Goal: Task Accomplishment & Management: Manage account settings

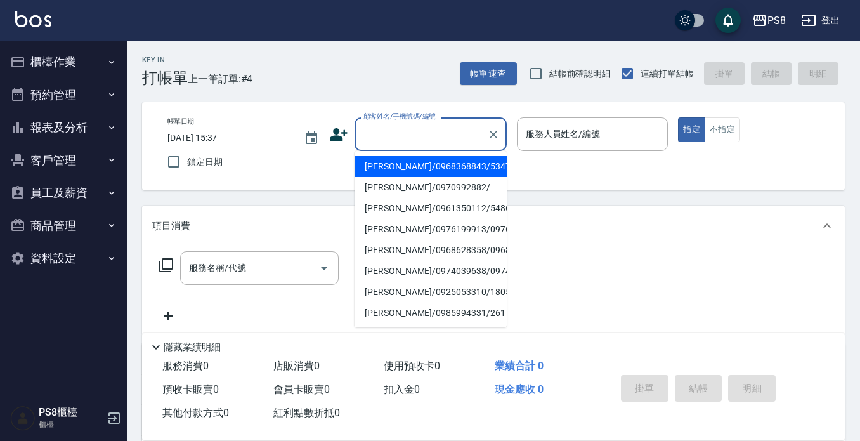
drag, startPoint x: 0, startPoint y: 0, endPoint x: 53, endPoint y: 117, distance: 128.0
click at [53, 117] on button "報表及分析" at bounding box center [63, 127] width 117 height 33
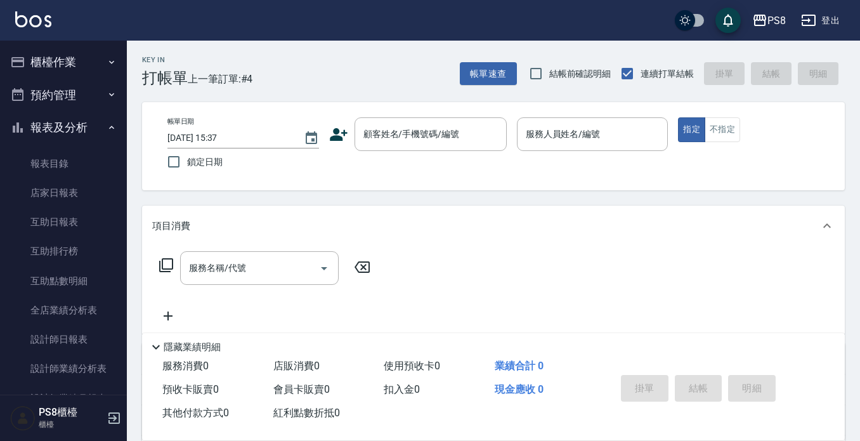
drag, startPoint x: 53, startPoint y: 117, endPoint x: 53, endPoint y: 127, distance: 10.8
click at [53, 117] on button "報表及分析" at bounding box center [63, 127] width 117 height 33
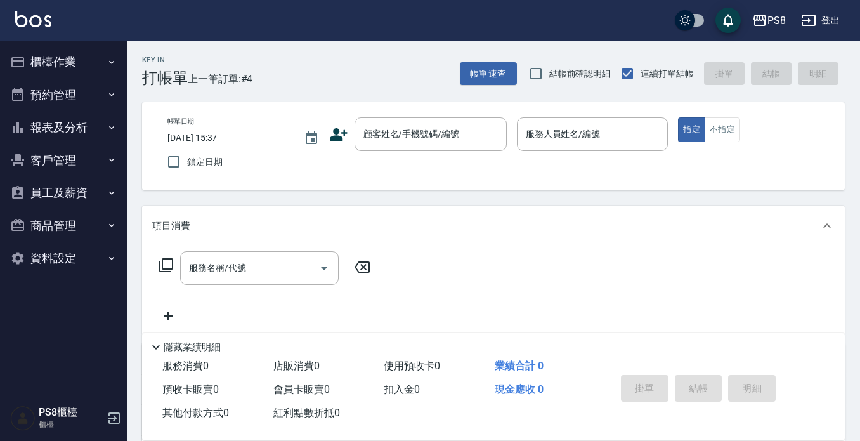
click at [81, 126] on button "報表及分析" at bounding box center [63, 127] width 117 height 33
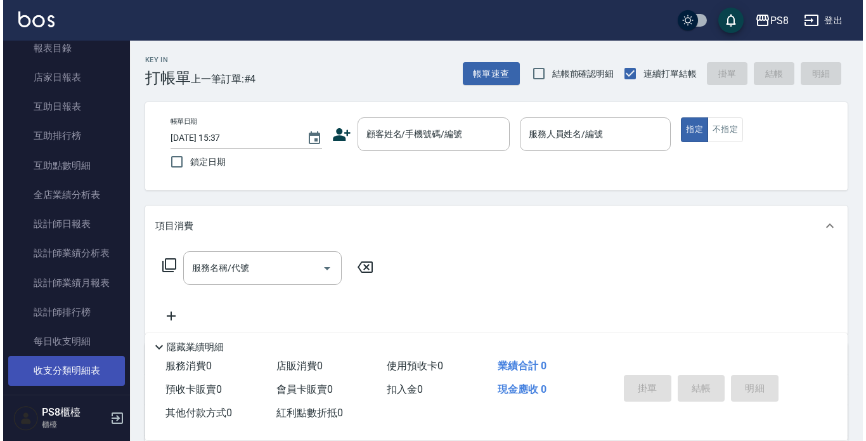
scroll to position [127, 0]
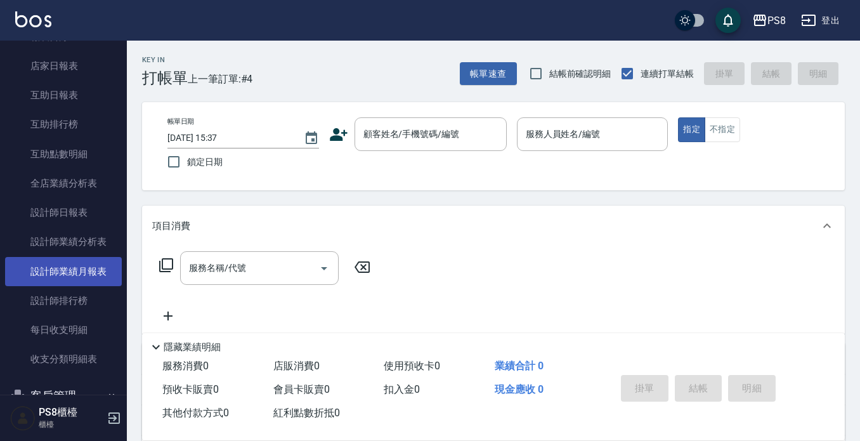
click at [100, 266] on link "設計師業績月報表" at bounding box center [63, 271] width 117 height 29
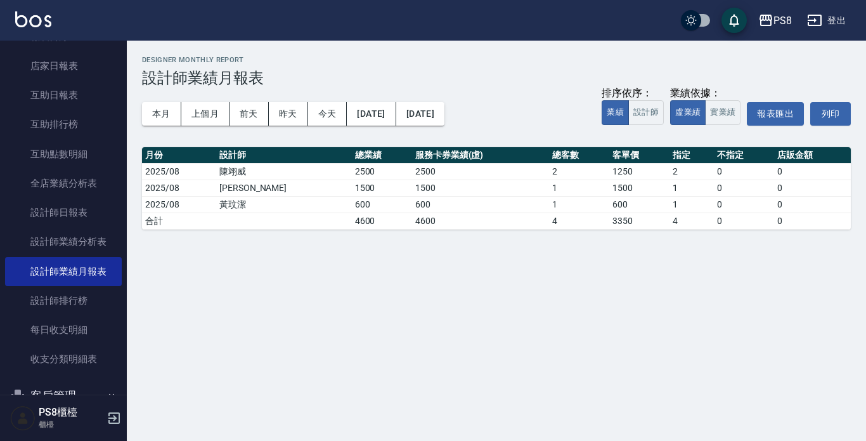
click at [164, 122] on button "本月" at bounding box center [161, 113] width 39 height 23
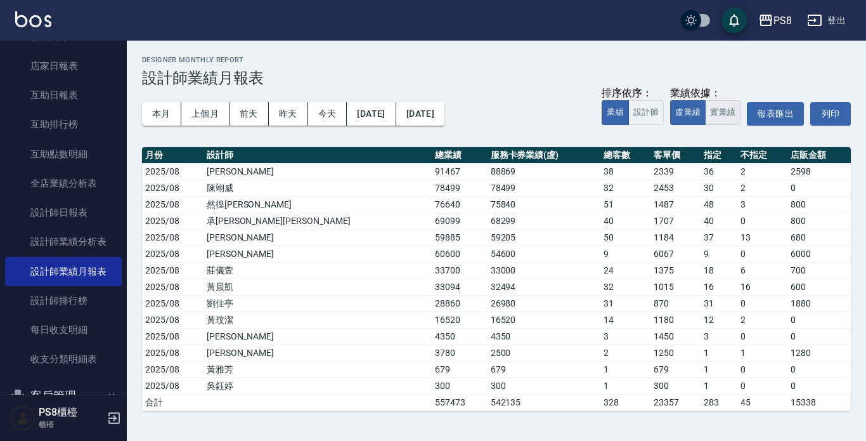
click at [722, 115] on button "實業績" at bounding box center [723, 112] width 36 height 25
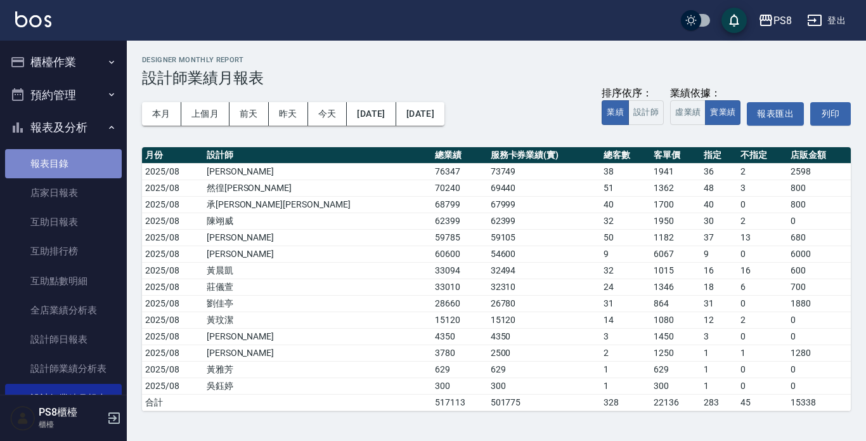
click at [63, 164] on link "報表目錄" at bounding box center [63, 163] width 117 height 29
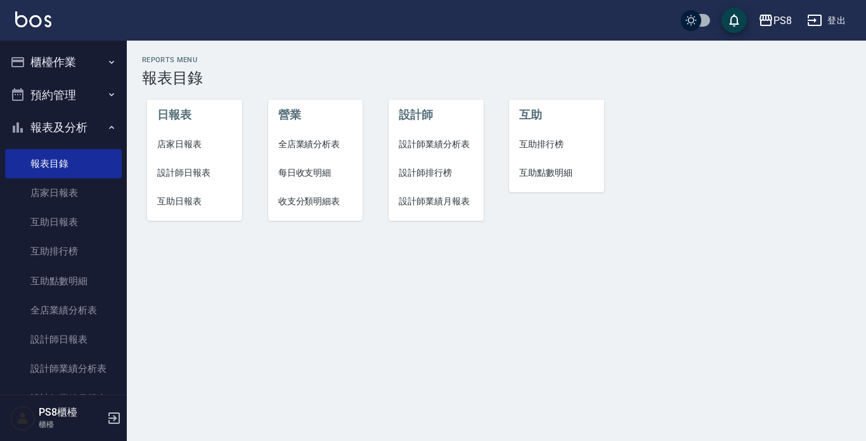
click at [632, 233] on div "Reports Menu 報表目錄 日報表 店家日報表 設計師日報表 互助日報表 營業 全店業績分析表 每日收支明細 收支分類明細表 設計師 設計師業績分析表…" at bounding box center [497, 145] width 740 height 208
click at [632, 232] on div "日報表 店家日報表 設計師日報表 互助日報表 營業 全店業績分析表 每日收支明細 收支分類明細表 設計師 設計師業績分析表 設計師排行榜 設計師業績月報表 互…" at bounding box center [489, 153] width 724 height 162
click at [619, 232] on div "日報表 店家日報表 設計師日報表 互助日報表 營業 全店業績分析表 每日收支明細 收支分類明細表 設計師 設計師業績分析表 設計師排行榜 設計師業績月報表 互…" at bounding box center [489, 153] width 724 height 162
click at [624, 232] on div "日報表 店家日報表 設計師日報表 互助日報表 營業 全店業績分析表 每日收支明細 收支分類明細表 設計師 設計師業績分析表 設計師排行榜 設計師業績月報表 互…" at bounding box center [489, 153] width 724 height 162
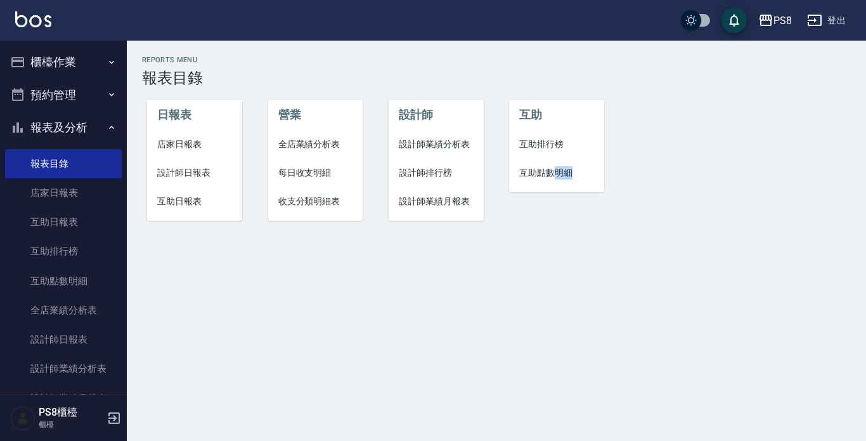
click at [579, 219] on div "互助 互助排行榜 互助點數明細" at bounding box center [549, 153] width 121 height 162
click at [577, 222] on div "互助 互助排行榜 互助點數明細" at bounding box center [549, 153] width 121 height 162
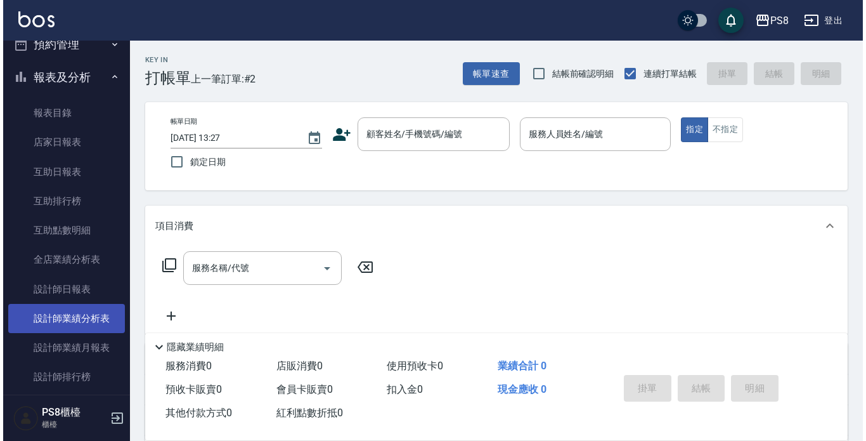
scroll to position [381, 0]
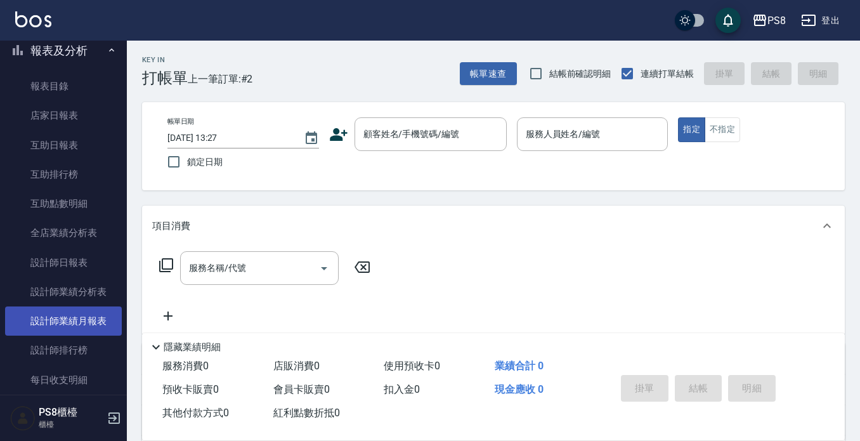
click at [65, 322] on link "設計師業績月報表" at bounding box center [63, 320] width 117 height 29
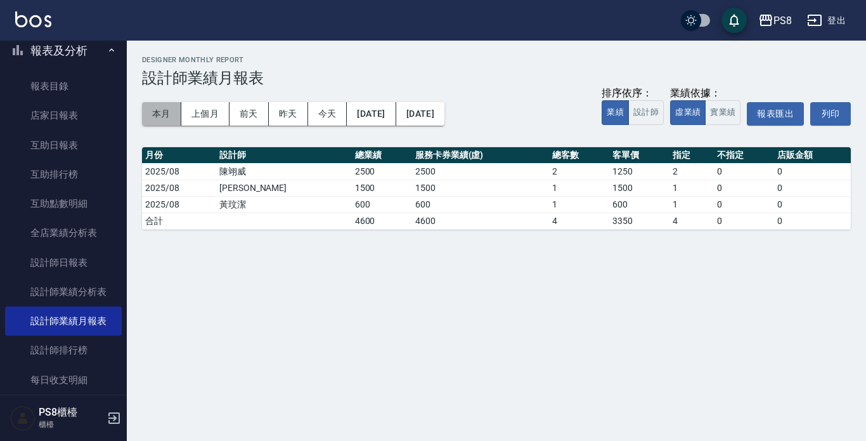
click at [159, 118] on button "本月" at bounding box center [161, 113] width 39 height 23
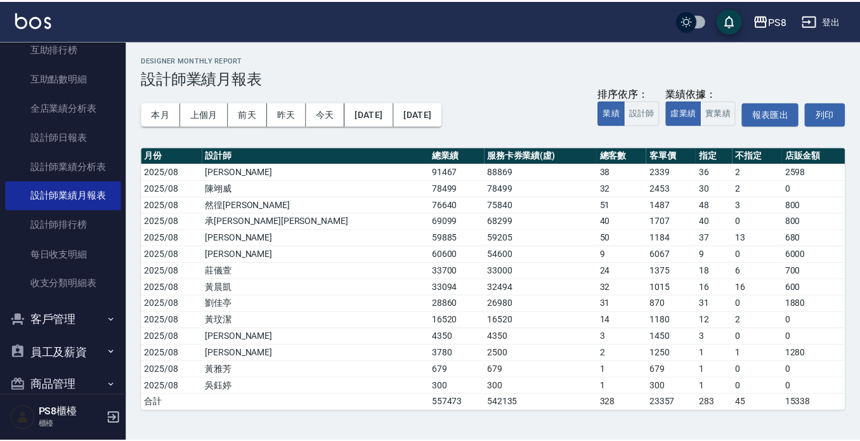
scroll to position [561, 0]
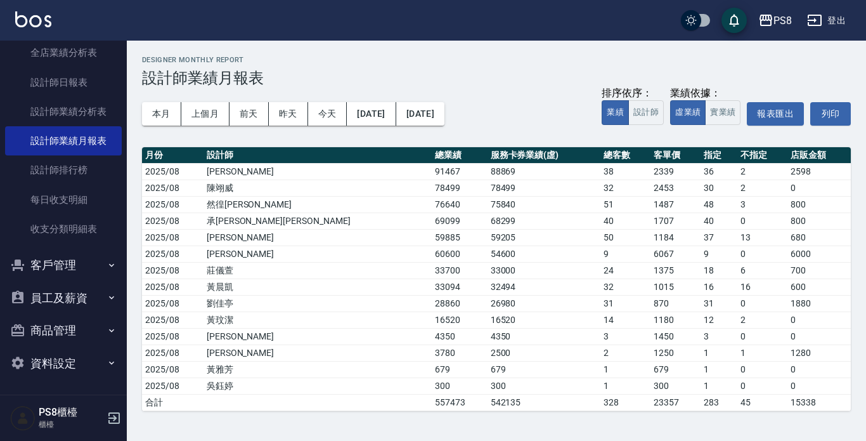
click at [55, 258] on button "客戶管理" at bounding box center [63, 265] width 117 height 33
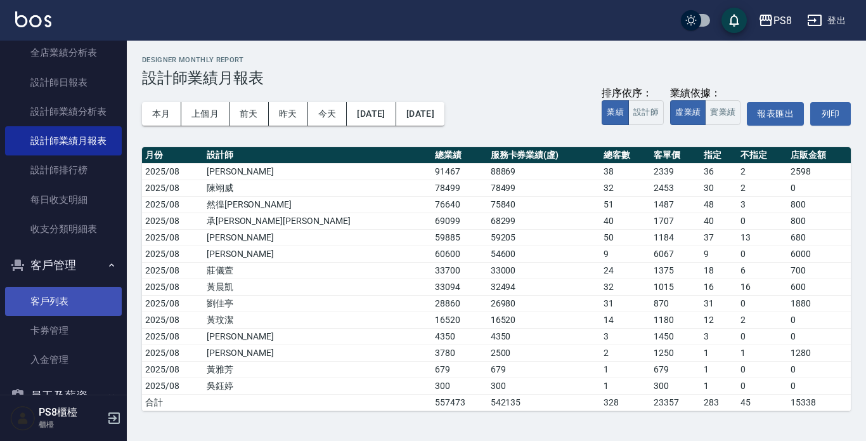
click at [58, 296] on link "客戶列表" at bounding box center [63, 301] width 117 height 29
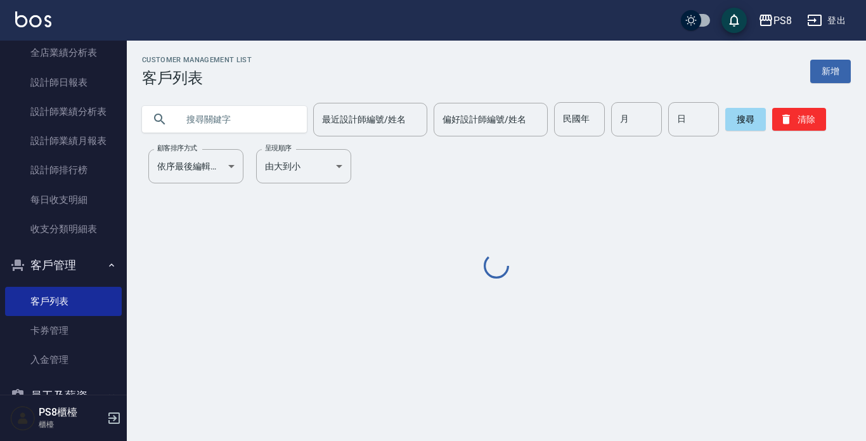
click at [198, 120] on input "text" at bounding box center [237, 119] width 119 height 34
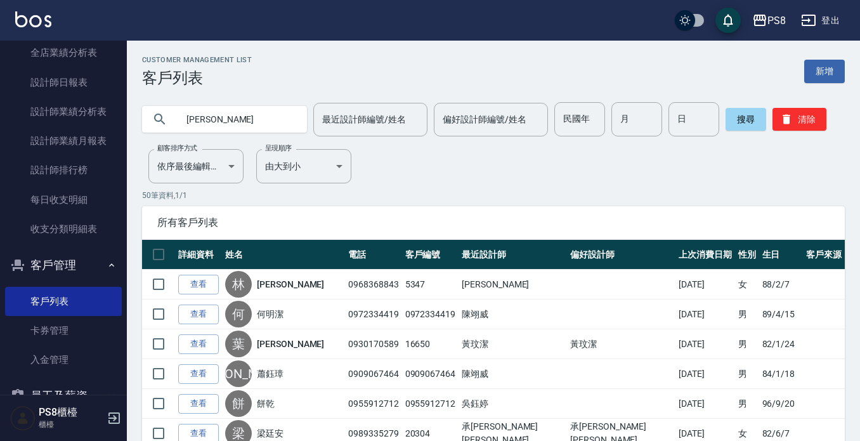
type input "李映"
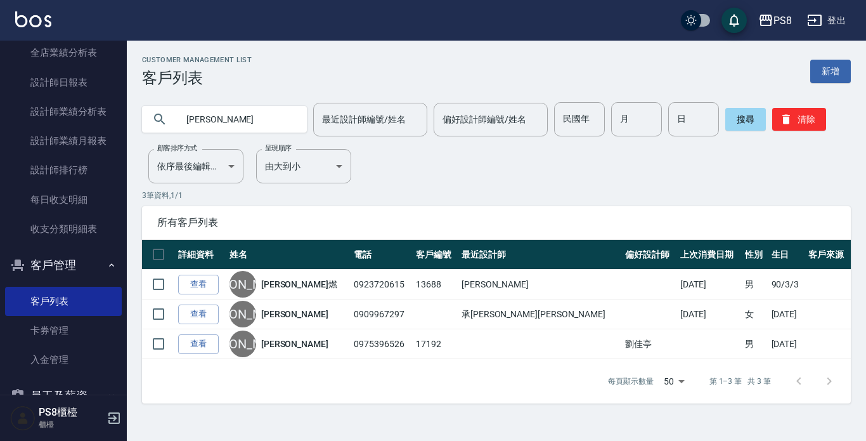
click at [284, 286] on link "李映燃" at bounding box center [299, 284] width 76 height 13
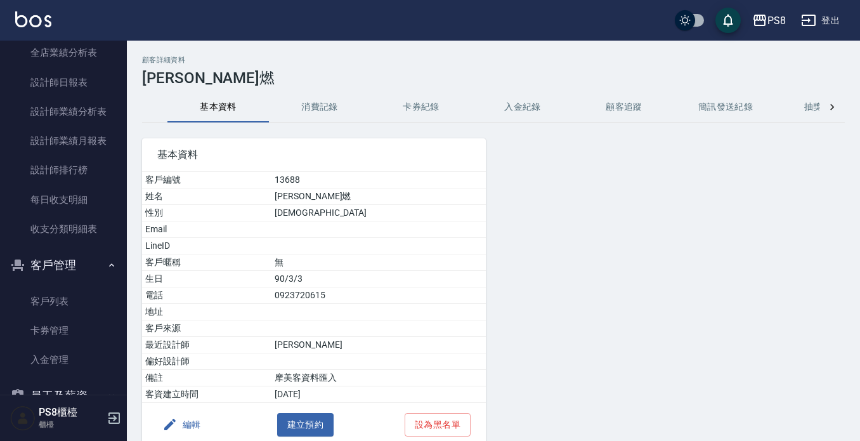
click at [294, 119] on button "消費記錄" at bounding box center [319, 107] width 101 height 30
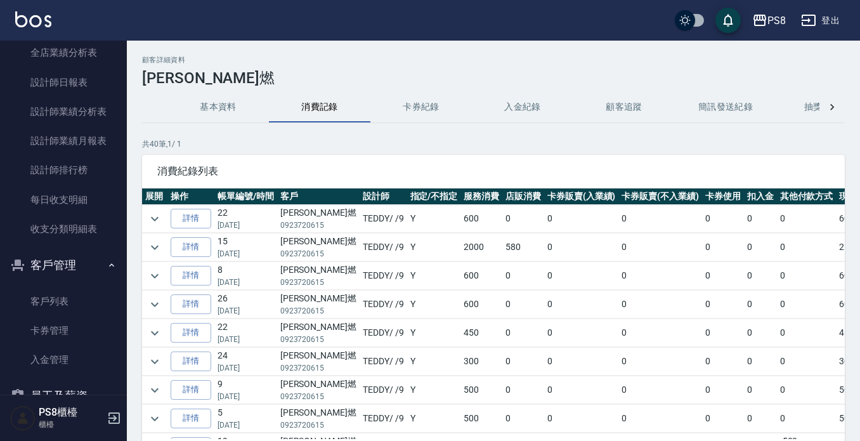
click at [412, 268] on td "Y" at bounding box center [434, 276] width 54 height 28
click at [461, 325] on td "450" at bounding box center [482, 333] width 42 height 28
click at [461, 303] on td "600" at bounding box center [482, 305] width 42 height 28
click at [461, 277] on td "600" at bounding box center [482, 276] width 42 height 28
click at [461, 241] on td "2000" at bounding box center [482, 247] width 42 height 28
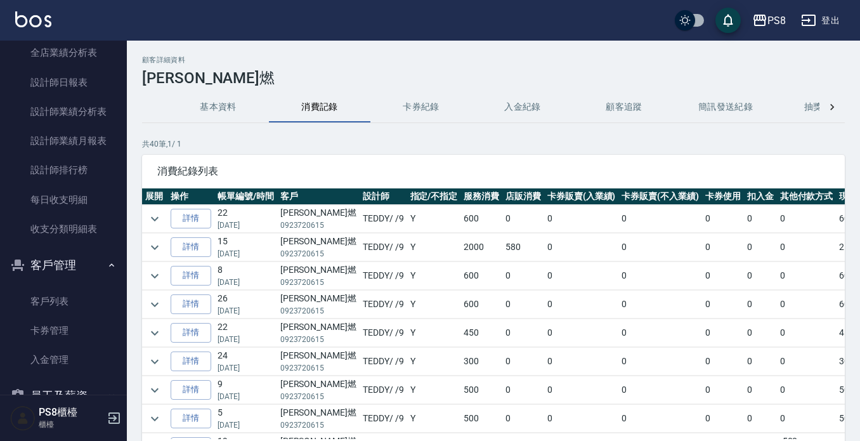
click at [461, 219] on td "600" at bounding box center [482, 219] width 42 height 28
click at [553, 58] on h2 "顧客詳細資料" at bounding box center [493, 60] width 703 height 8
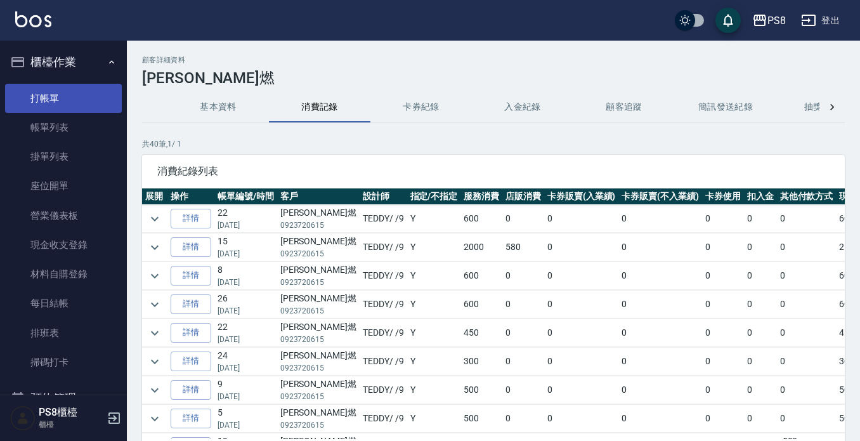
click at [67, 86] on link "打帳單" at bounding box center [63, 98] width 117 height 29
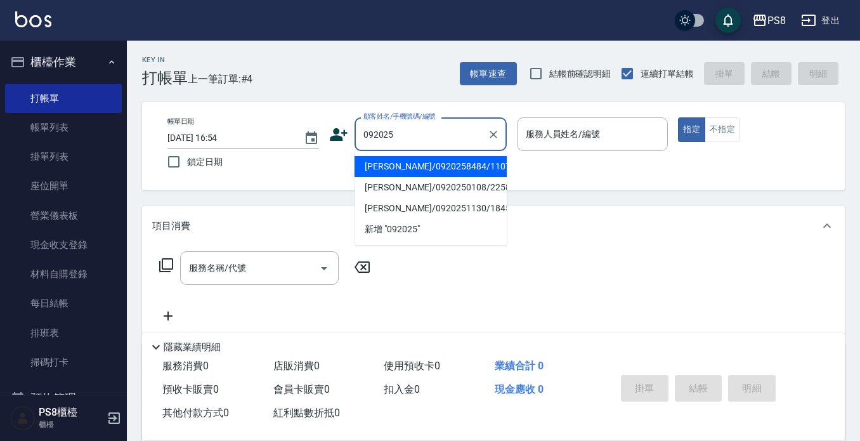
click at [459, 171] on li "[PERSON_NAME]/0920258484/11079" at bounding box center [431, 166] width 152 height 21
type input "[PERSON_NAME]/0920258484/11079"
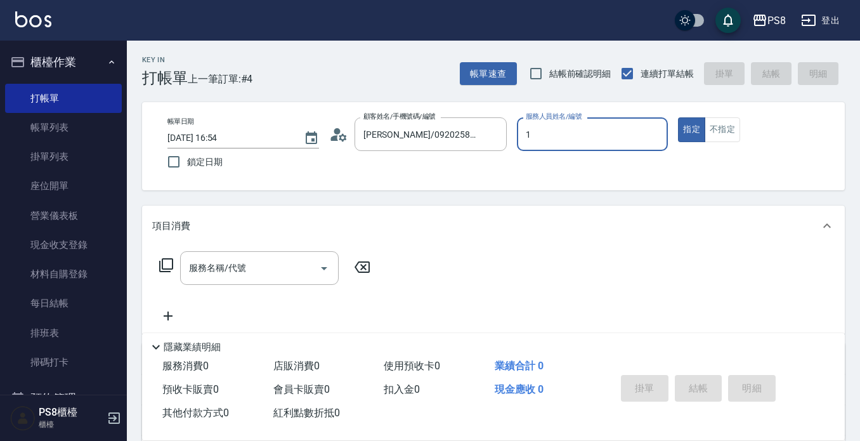
type input "1"
type button "true"
type input "B.K-1"
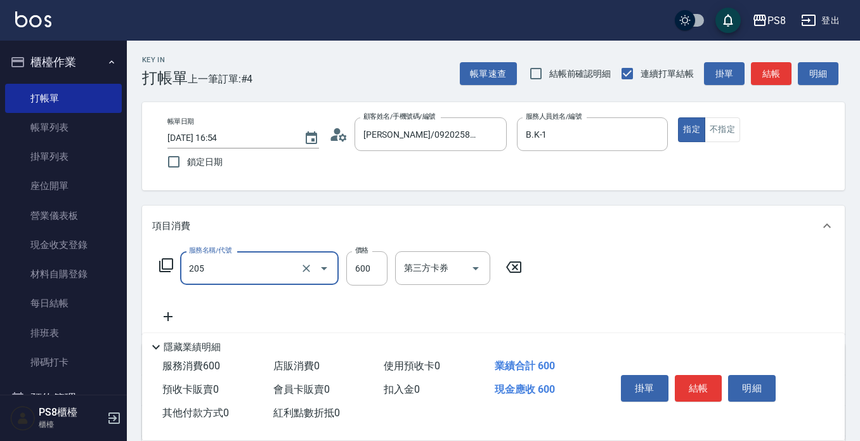
type input "A級洗剪600(205)"
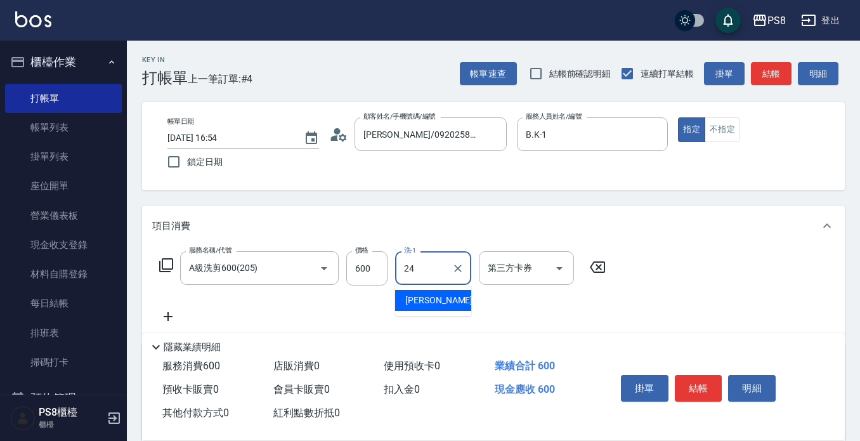
type input "[PERSON_NAME]-24"
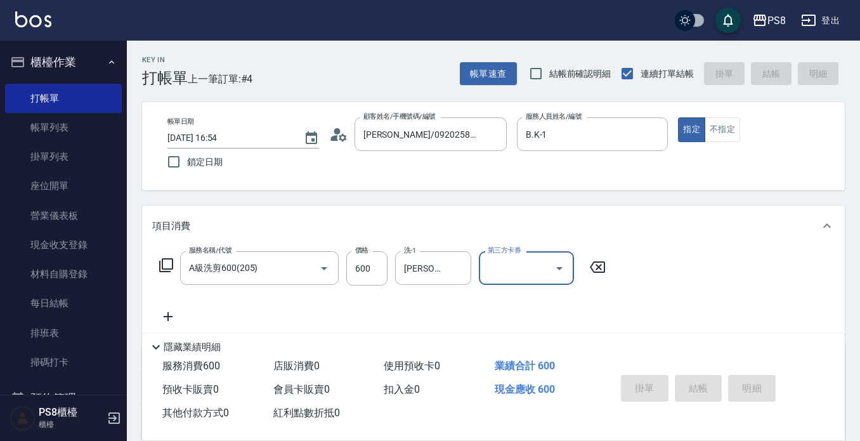
type input "2025/08/14 16:55"
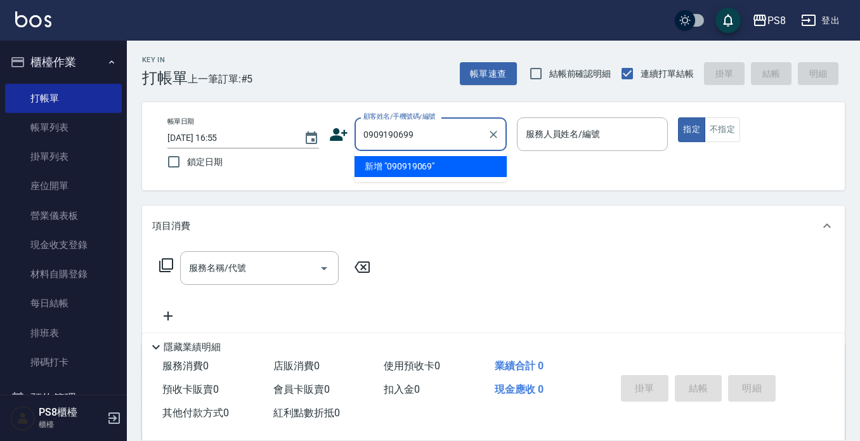
type input "0909190699"
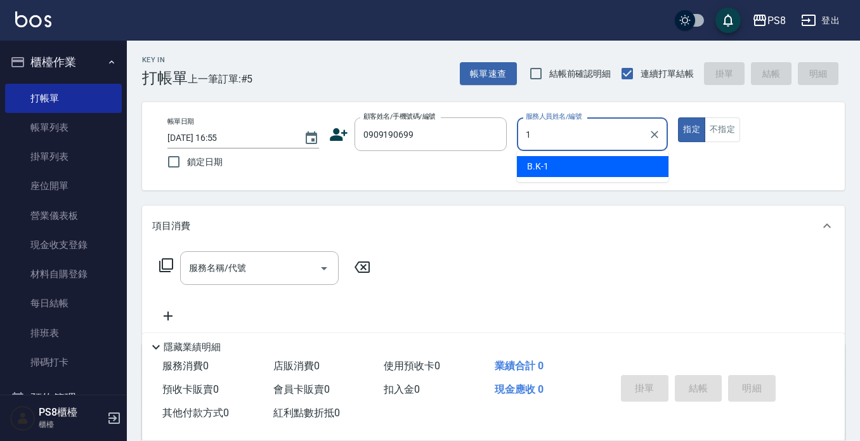
type input "B.K-1"
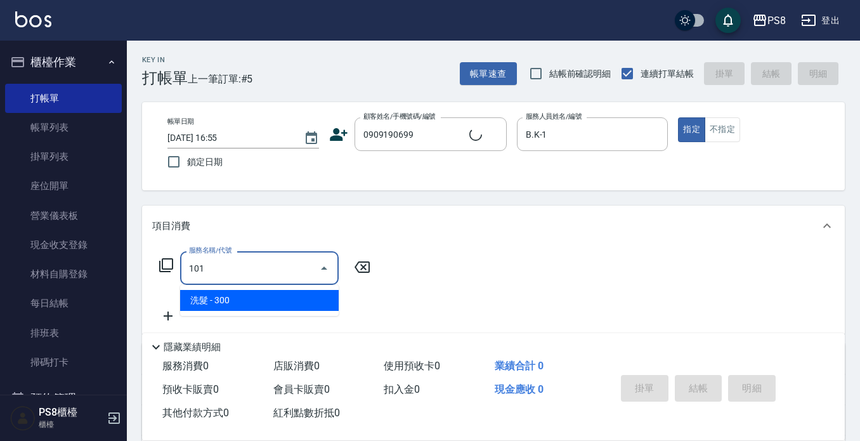
type input "洗髮(101)"
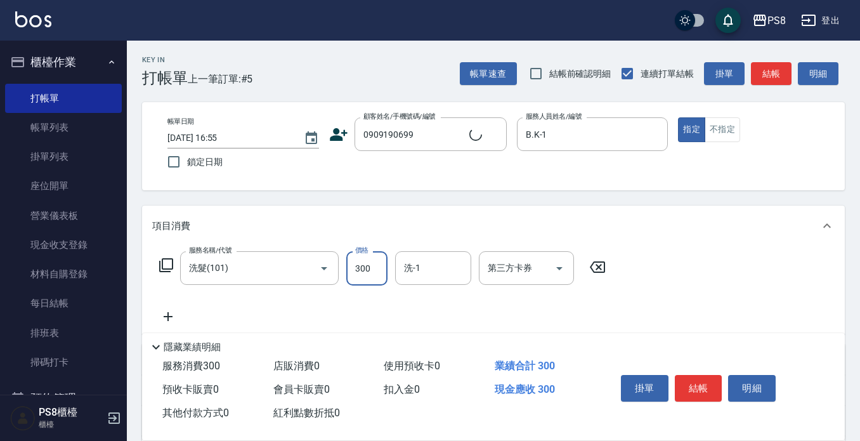
type input "[PERSON_NAME]/0909190699/10700"
click at [700, 381] on button "結帳" at bounding box center [699, 388] width 48 height 27
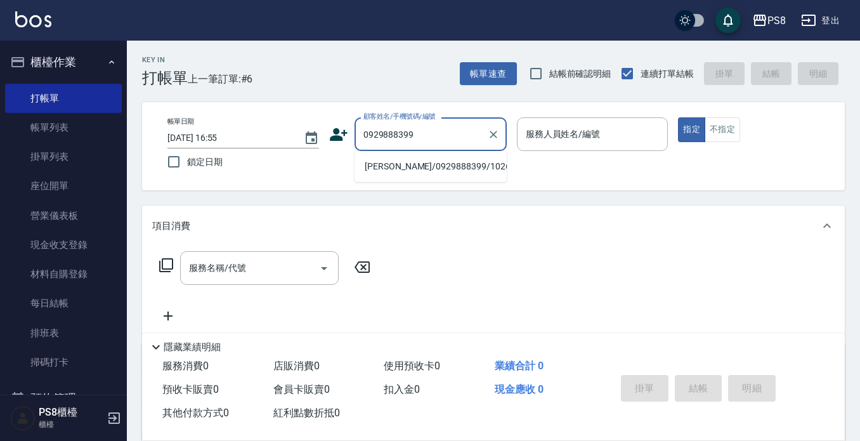
type input "[PERSON_NAME]/0929888399/10269"
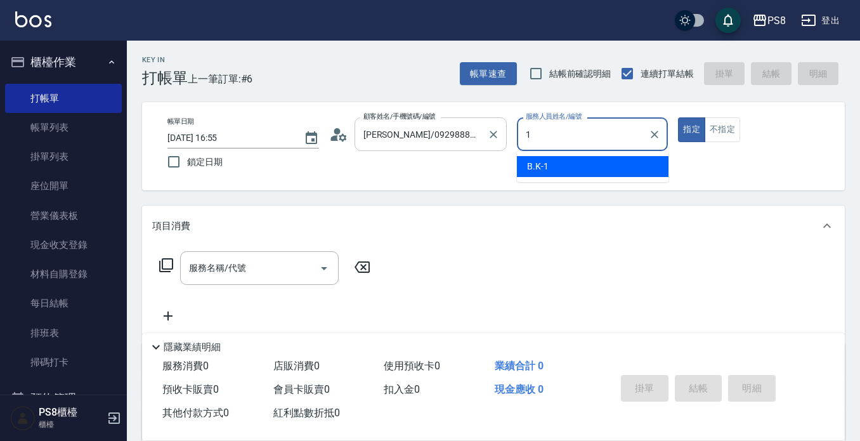
type input "B.K-1"
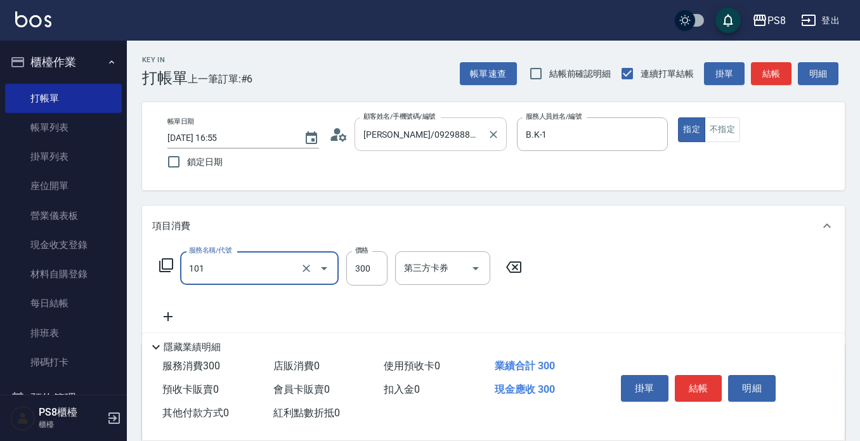
type input "洗髮(101)"
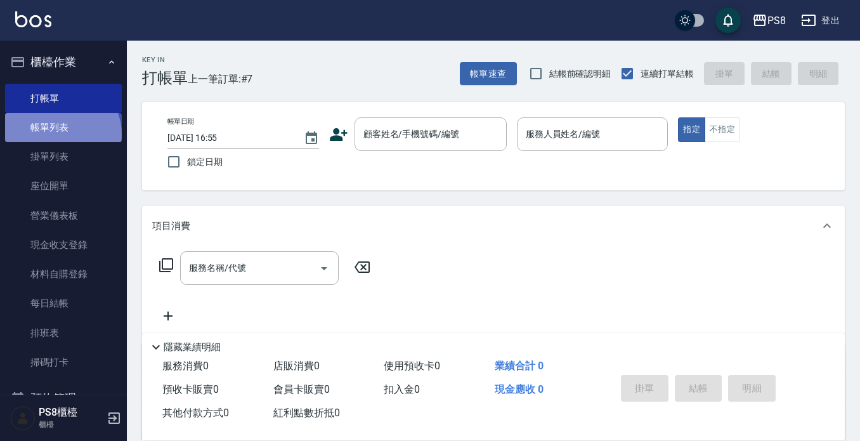
click at [61, 134] on link "帳單列表" at bounding box center [63, 127] width 117 height 29
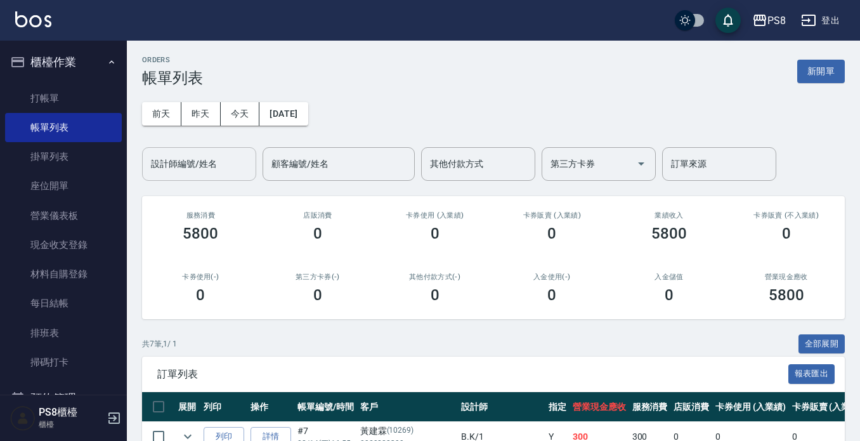
click at [209, 179] on div "設計師編號/姓名" at bounding box center [199, 164] width 114 height 34
type input "1.."
drag, startPoint x: 461, startPoint y: 96, endPoint x: 452, endPoint y: 96, distance: 8.9
drag, startPoint x: 216, startPoint y: 148, endPoint x: 215, endPoint y: 160, distance: 12.7
click at [216, 150] on div "設計師編號/姓名" at bounding box center [199, 164] width 114 height 34
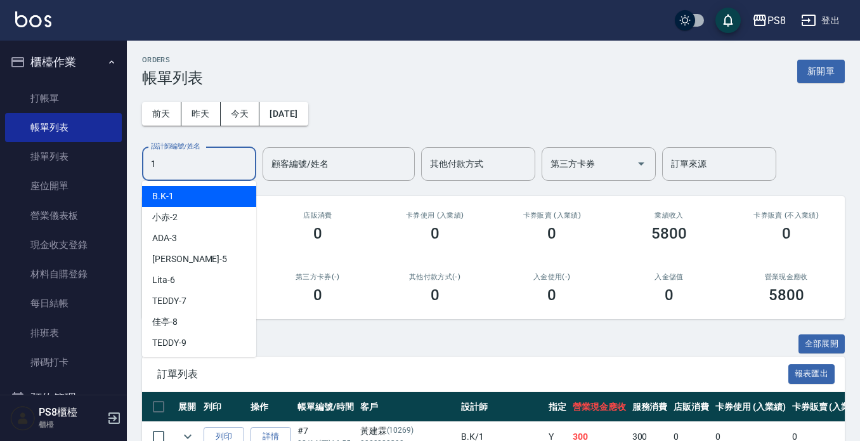
click at [211, 175] on div "1 設計師編號/姓名" at bounding box center [199, 164] width 114 height 34
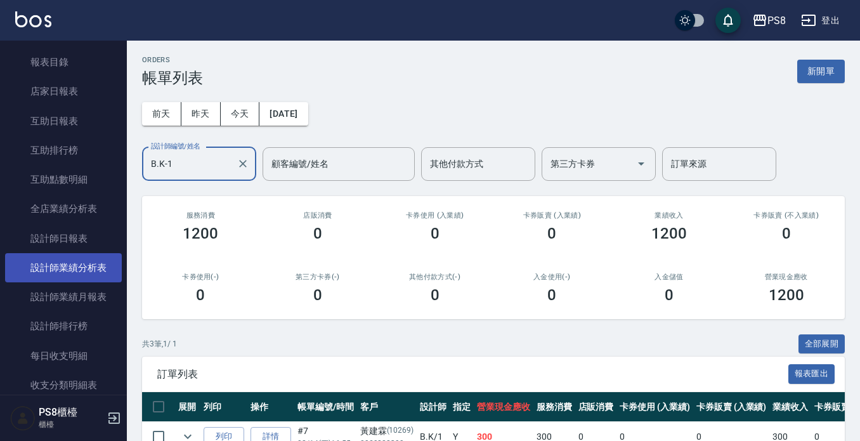
scroll to position [444, 0]
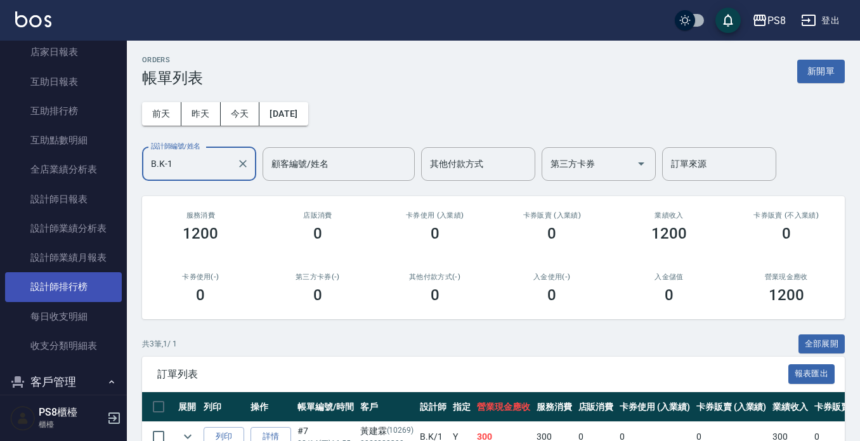
type input "B.K-1"
click at [83, 281] on link "設計師排行榜" at bounding box center [63, 286] width 117 height 29
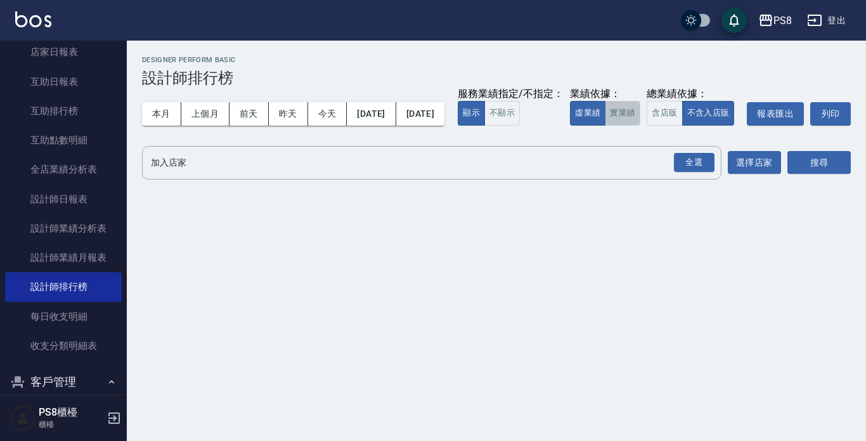
click at [605, 126] on button "實業績" at bounding box center [623, 113] width 36 height 25
click at [689, 173] on div "全選" at bounding box center [694, 163] width 41 height 20
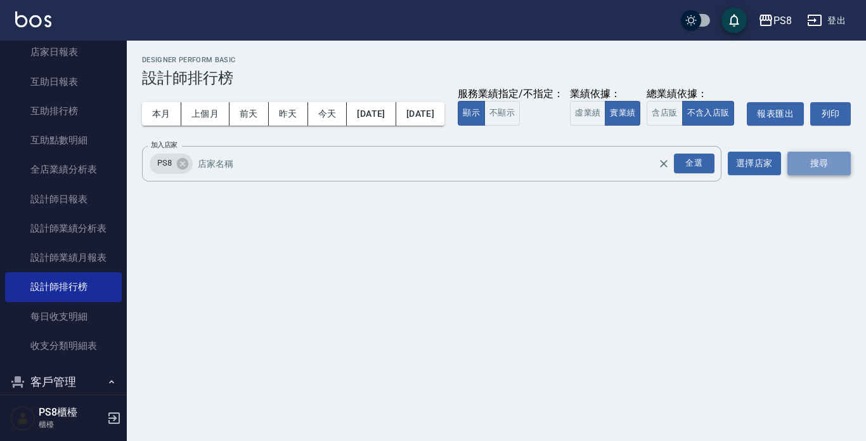
click at [821, 175] on button "搜尋" at bounding box center [819, 163] width 63 height 23
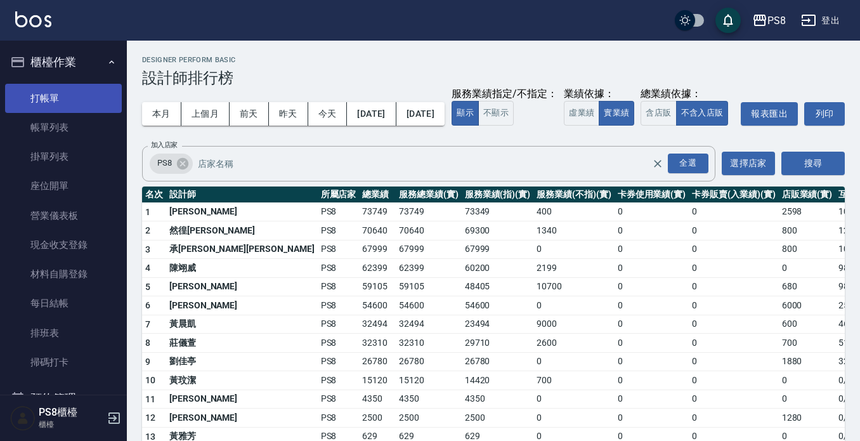
click at [53, 103] on link "打帳單" at bounding box center [63, 98] width 117 height 29
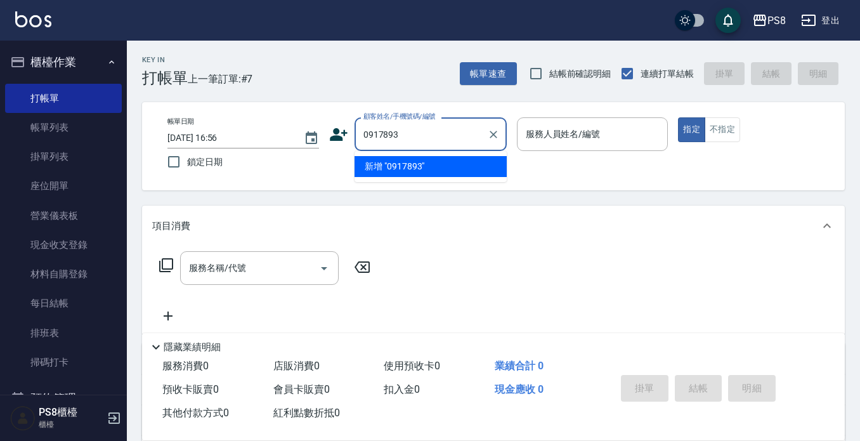
type input "0917893"
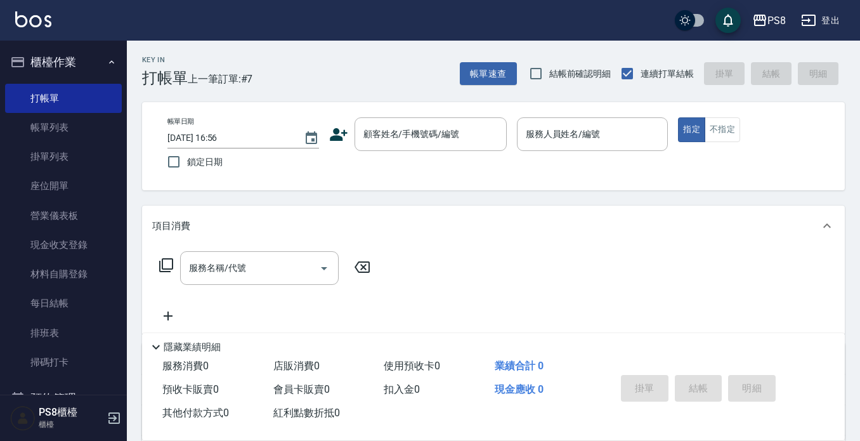
click at [0, 195] on nav "櫃檯作業 打帳單 帳單列表 掛單列表 座位開單 營業儀表板 現金收支登錄 材料自購登錄 每日結帳 排班表 掃碼打卡 預約管理 預約管理 單日預約紀錄 單週預約…" at bounding box center [63, 218] width 127 height 354
click at [395, 136] on input "顧客姓名/手機號碼/編號" at bounding box center [421, 134] width 122 height 22
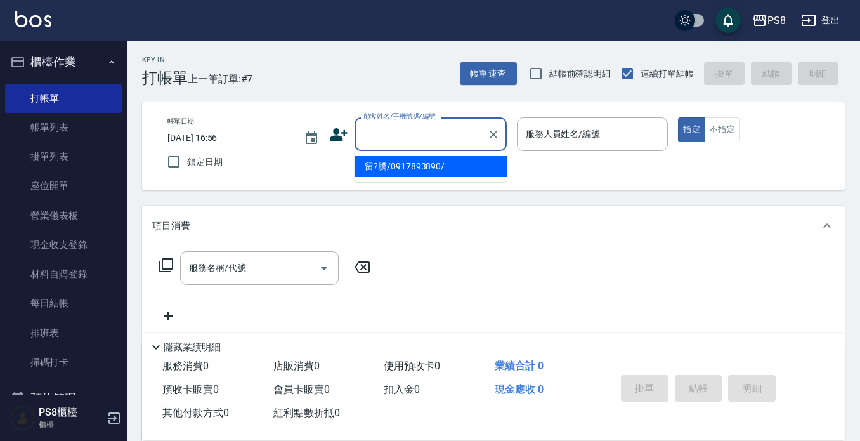
type input "0"
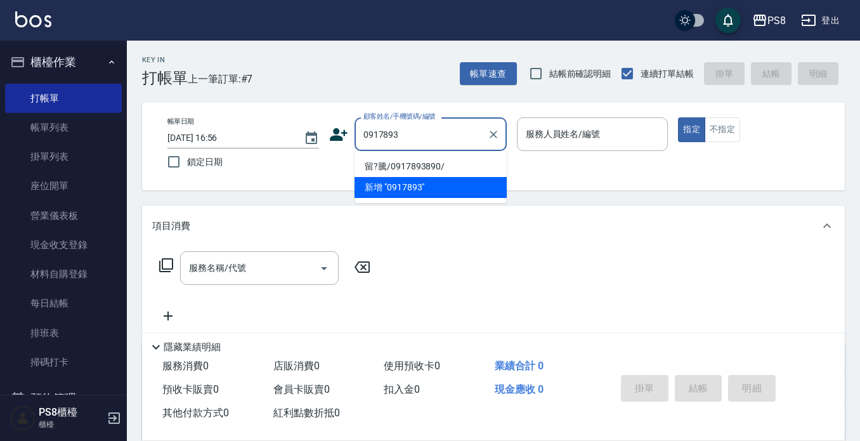
click at [410, 161] on li "留?騰/0917893890/" at bounding box center [431, 166] width 152 height 21
type input "留?騰/0917893890/"
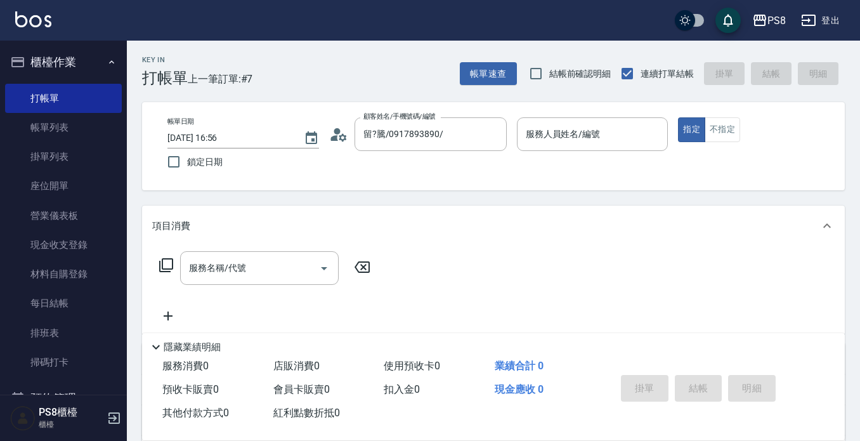
click at [337, 136] on icon at bounding box center [334, 138] width 8 height 6
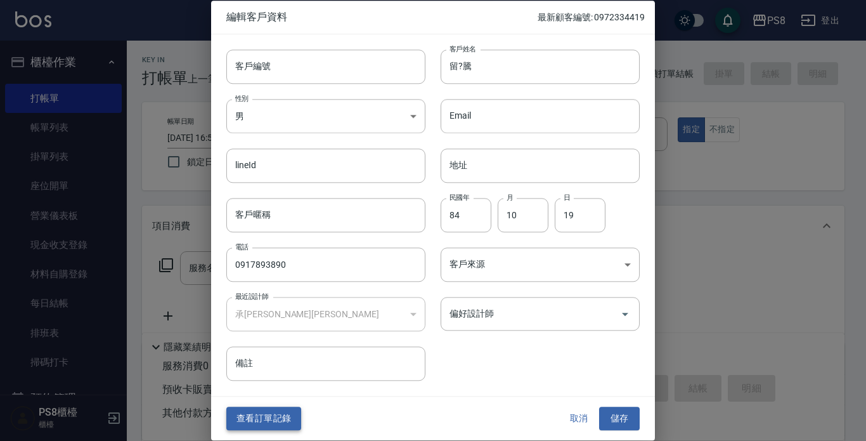
click at [274, 412] on button "查看訂單記錄" at bounding box center [263, 418] width 75 height 23
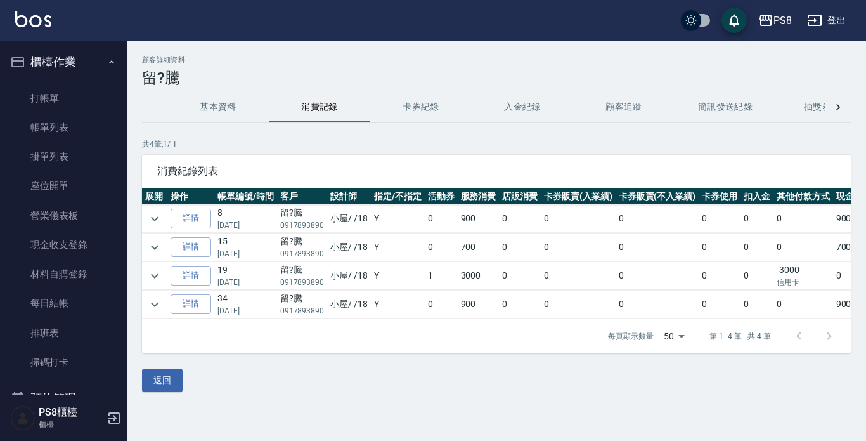
click at [446, 211] on td "0" at bounding box center [441, 219] width 33 height 28
click at [477, 221] on td "900" at bounding box center [479, 219] width 42 height 28
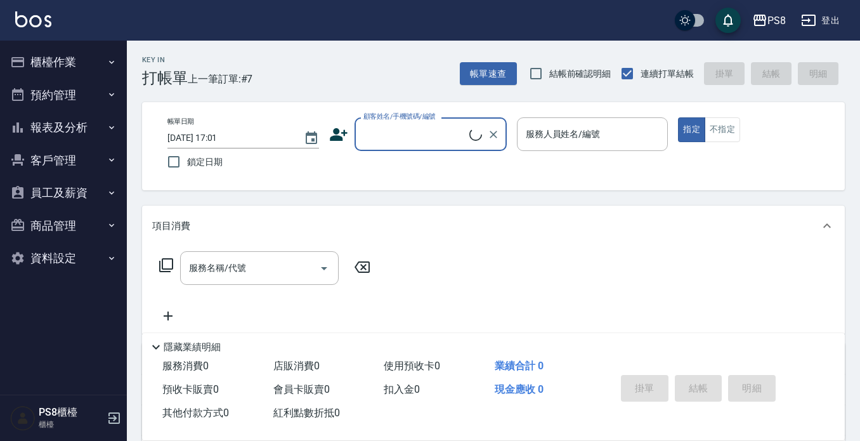
click at [69, 60] on button "櫃檯作業" at bounding box center [63, 62] width 117 height 33
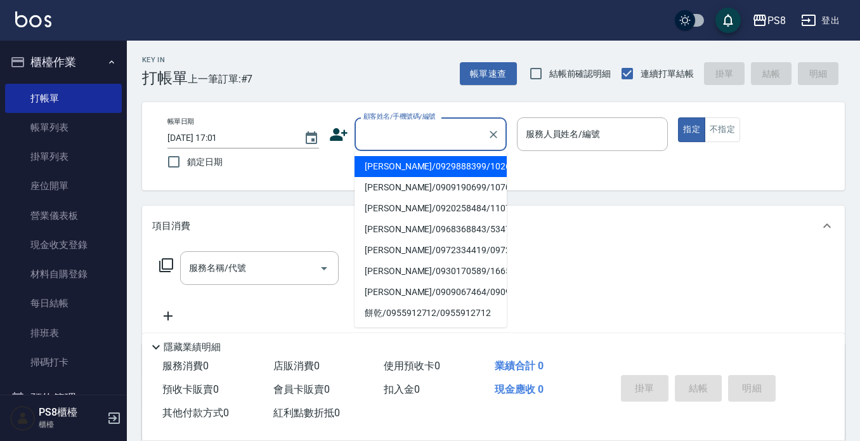
drag, startPoint x: 387, startPoint y: 141, endPoint x: 384, endPoint y: 127, distance: 14.2
click at [388, 139] on input "顧客姓名/手機號碼/編號" at bounding box center [421, 134] width 122 height 22
type input "9"
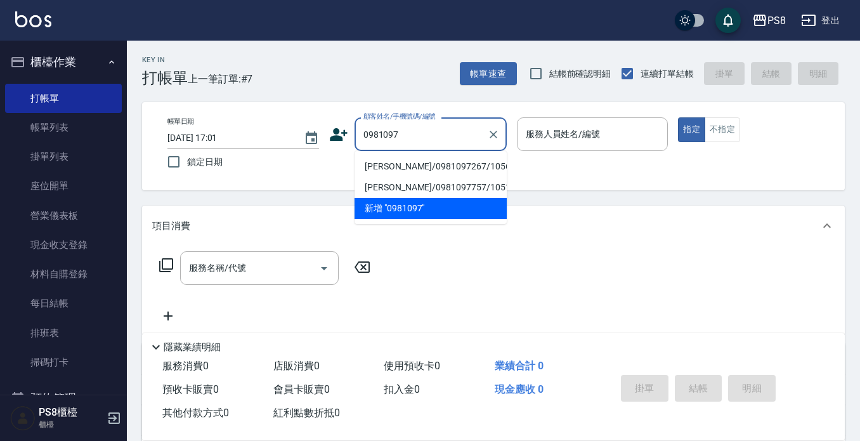
click at [403, 164] on li "[PERSON_NAME]/0981097267/10560" at bounding box center [431, 166] width 152 height 21
type input "[PERSON_NAME]/0981097267/10560"
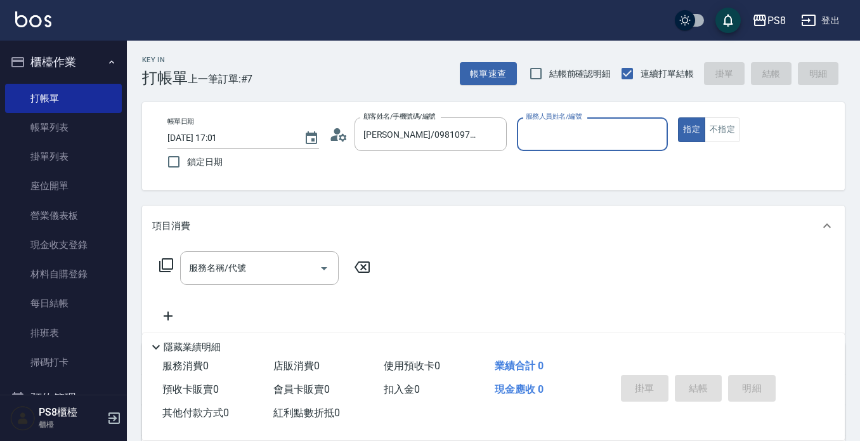
type input "小屋-18"
click at [270, 263] on input "服務名稱/代號" at bounding box center [250, 268] width 128 height 22
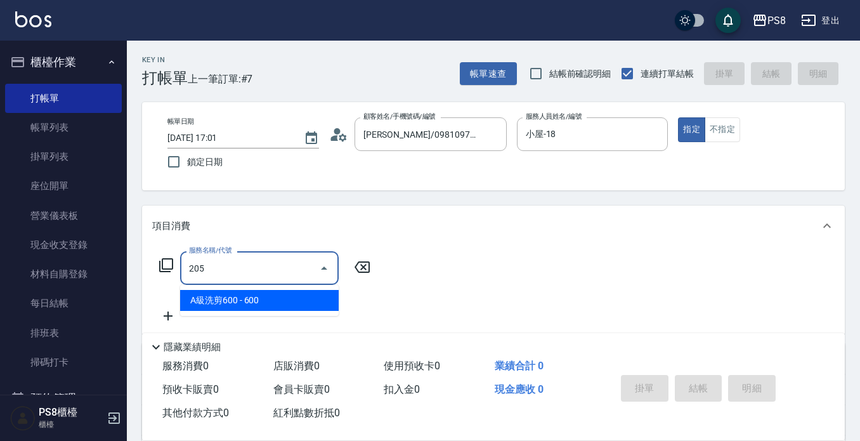
click at [255, 310] on ul "A級洗剪600 - 600" at bounding box center [259, 300] width 159 height 31
click at [257, 304] on span "A級洗剪600 - 600" at bounding box center [259, 300] width 159 height 21
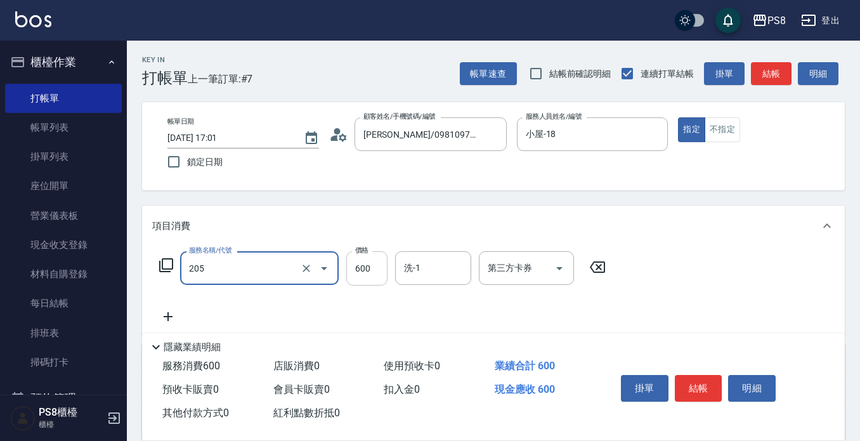
type input "A級洗剪600(205)"
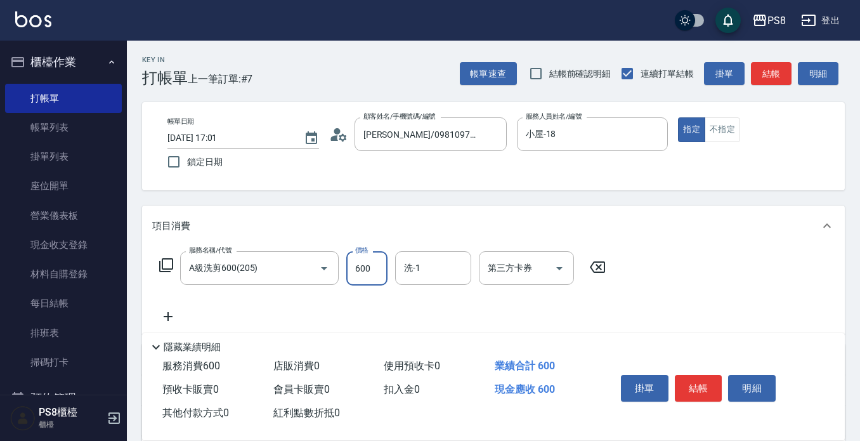
click at [360, 271] on input "600" at bounding box center [366, 268] width 41 height 34
type input "350"
click at [441, 264] on input "洗-1" at bounding box center [433, 268] width 65 height 22
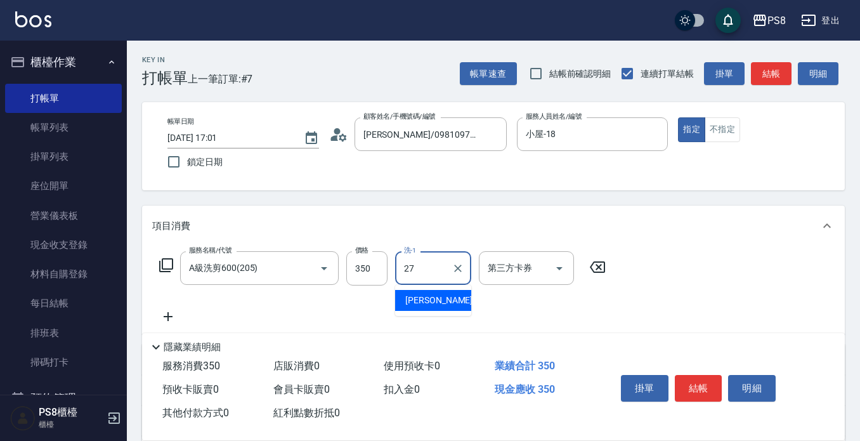
type input "[PERSON_NAME]-27"
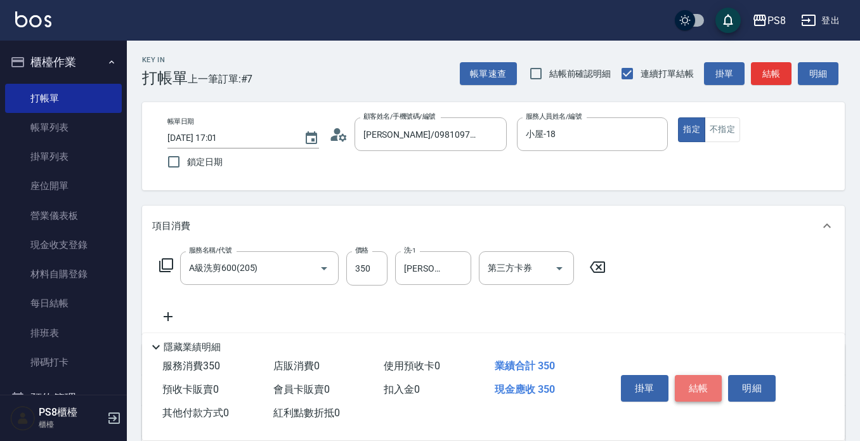
click at [698, 383] on button "結帳" at bounding box center [699, 388] width 48 height 27
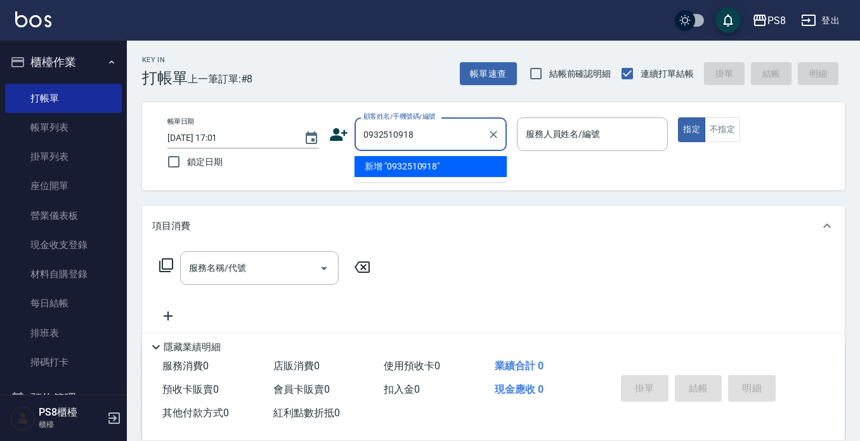
click at [431, 166] on li "新增 "0932510918"" at bounding box center [431, 166] width 152 height 21
type input "0932510918"
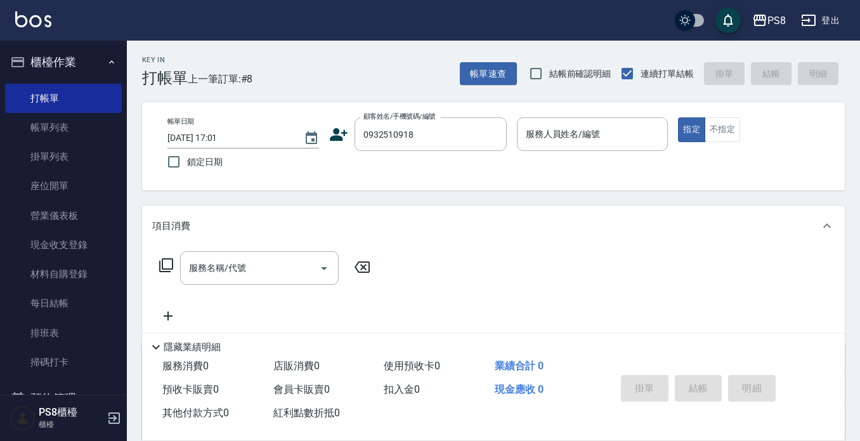
click at [342, 133] on icon at bounding box center [339, 134] width 18 height 13
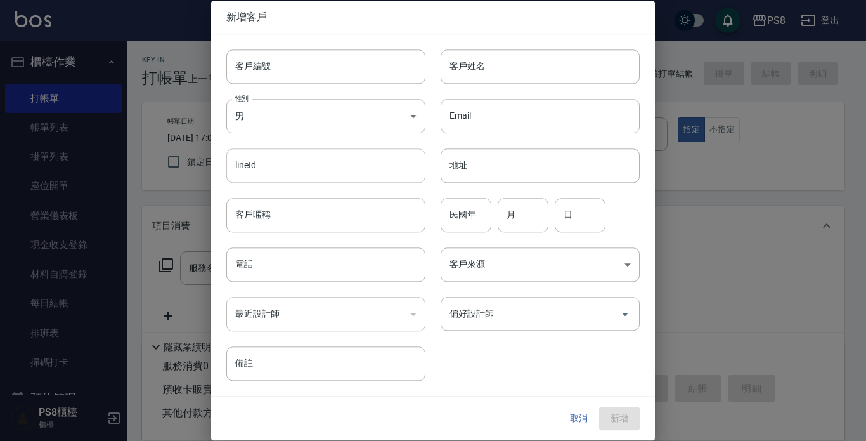
type input "0932510918"
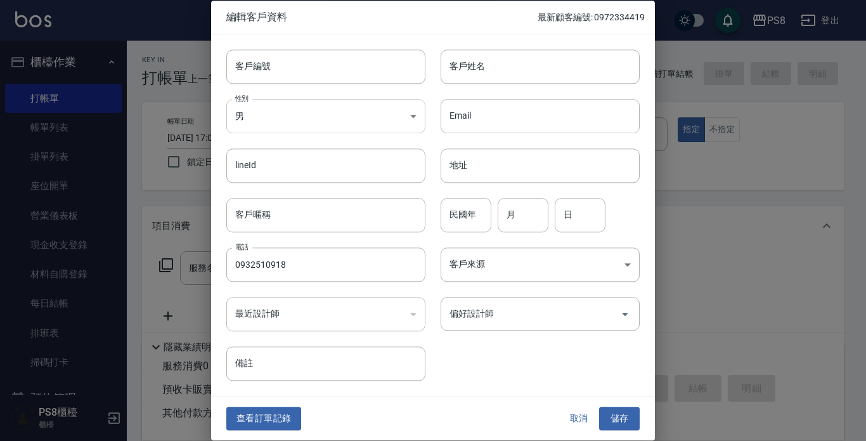
click at [330, 123] on body "PS8 登出 櫃檯作業 打帳單 帳單列表 掛單列表 座位開單 營業儀表板 現金收支登錄 材料自購登錄 每日結帳 排班表 掃碼打卡 預約管理 預約管理 單日預約…" at bounding box center [433, 309] width 866 height 618
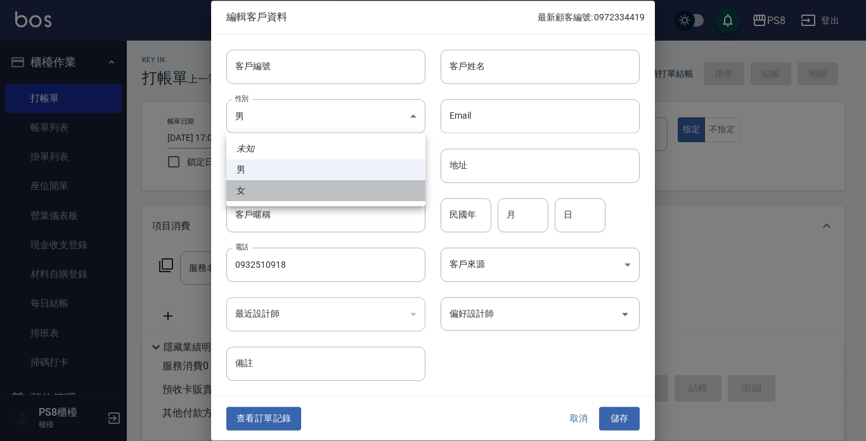
click at [294, 188] on li "女" at bounding box center [325, 190] width 199 height 21
type input "[DEMOGRAPHIC_DATA]"
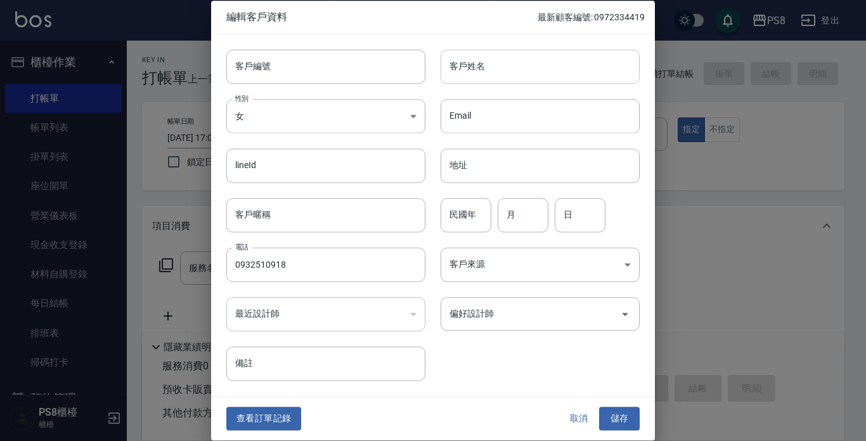
click at [518, 67] on input "客戶姓名" at bounding box center [540, 66] width 199 height 34
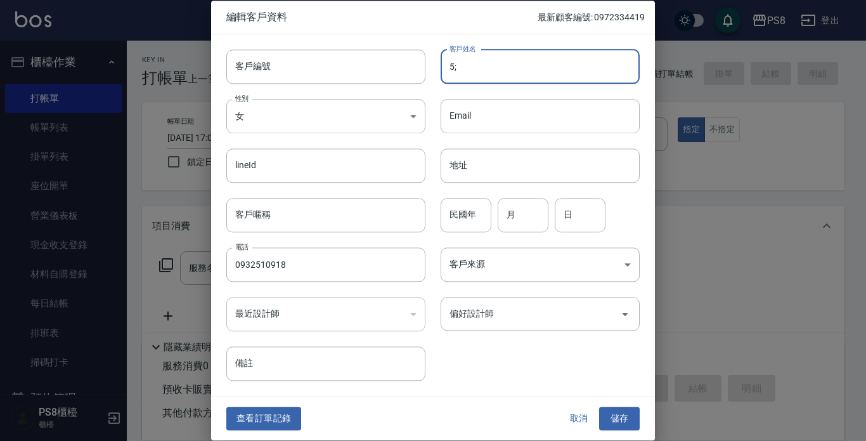
type input "5"
type input "S"
type input "＿"
type input "ㄋ"
type input "張彤"
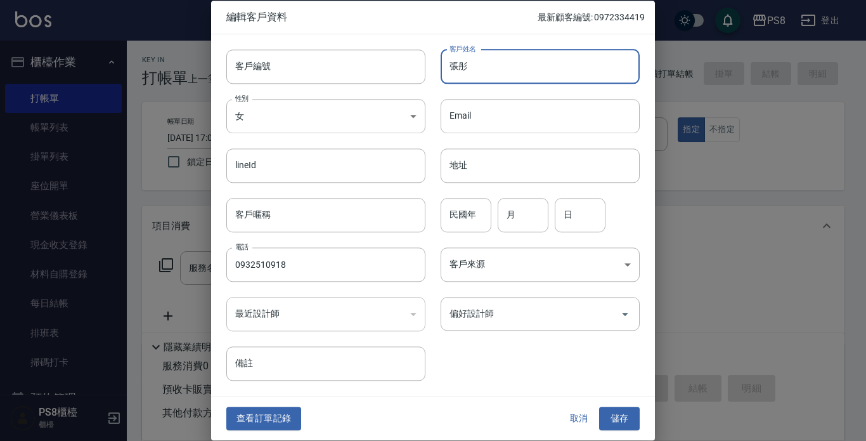
click at [461, 219] on input "民國年" at bounding box center [466, 215] width 51 height 34
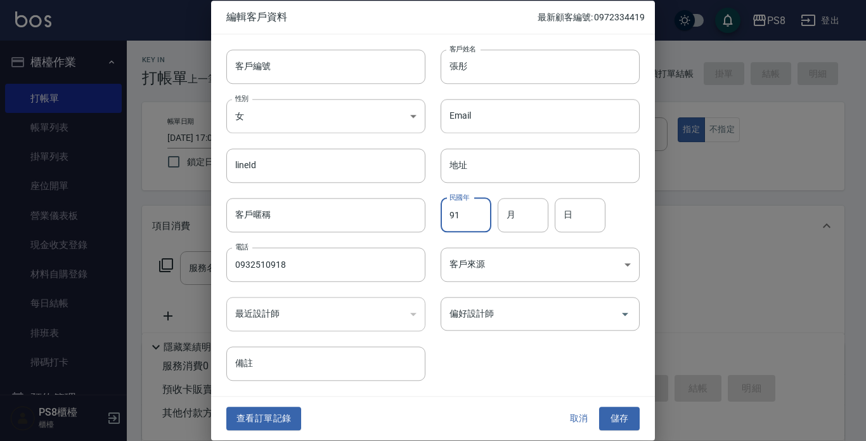
type input "91"
type input "10"
type input "08"
click at [629, 417] on button "儲存" at bounding box center [619, 418] width 41 height 23
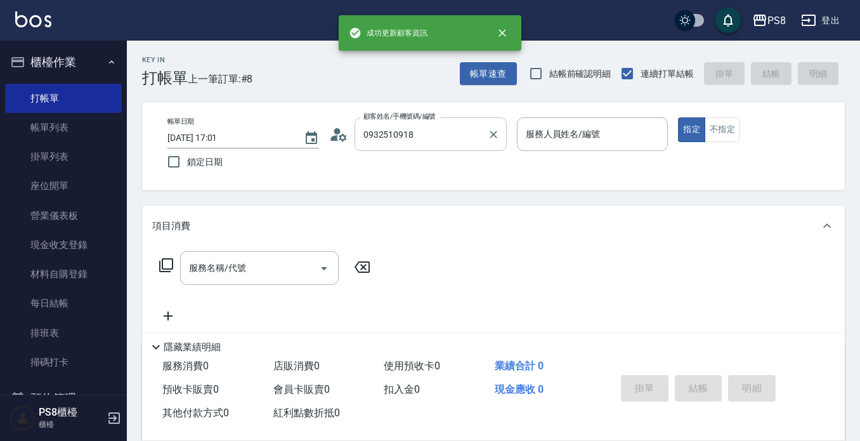
click at [438, 131] on input "0932510918" at bounding box center [421, 134] width 122 height 22
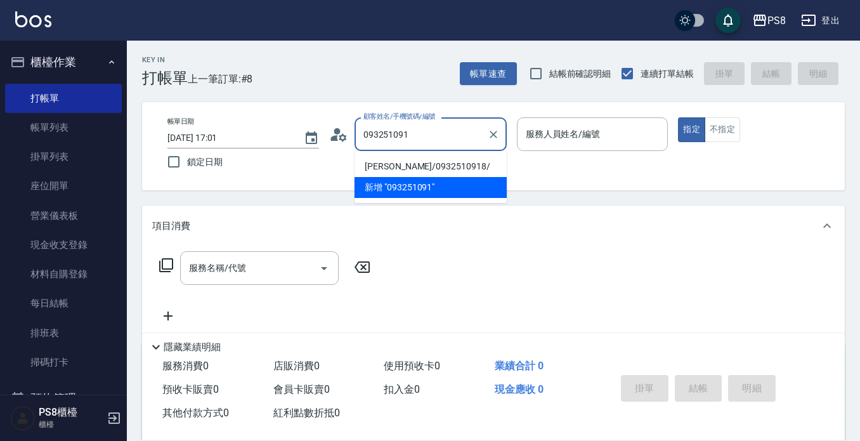
click at [429, 161] on li "[PERSON_NAME]/0932510918/" at bounding box center [431, 166] width 152 height 21
type input "[PERSON_NAME]/0932510918/"
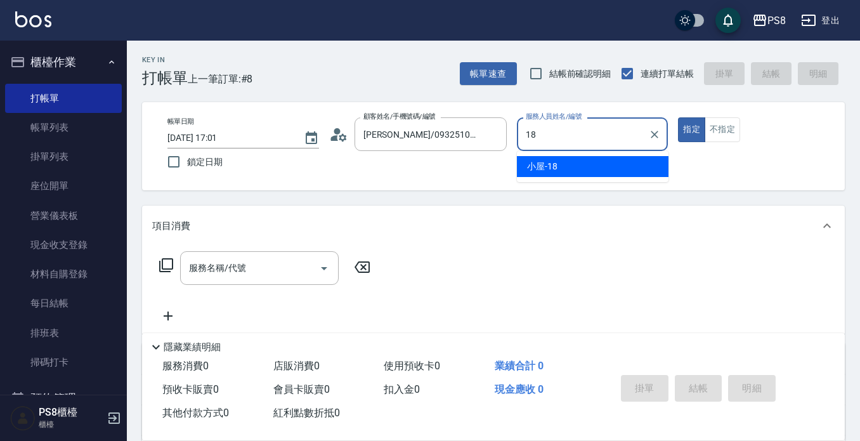
type input "小屋-18"
type button "true"
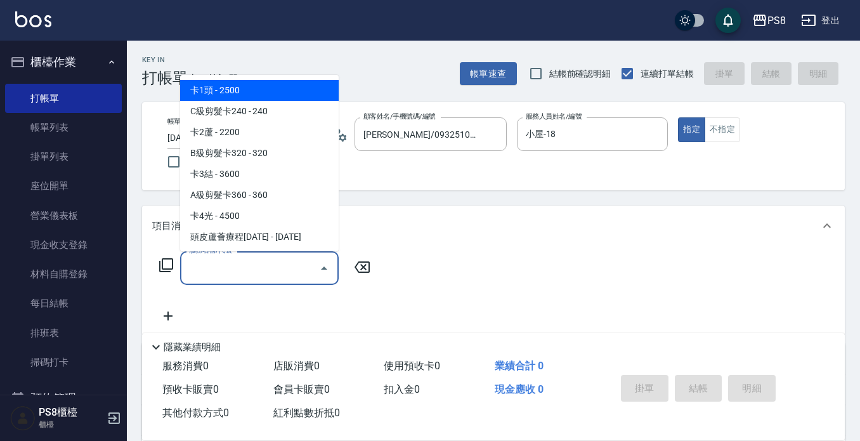
click at [244, 270] on div "服務名稱/代號 服務名稱/代號" at bounding box center [259, 268] width 159 height 34
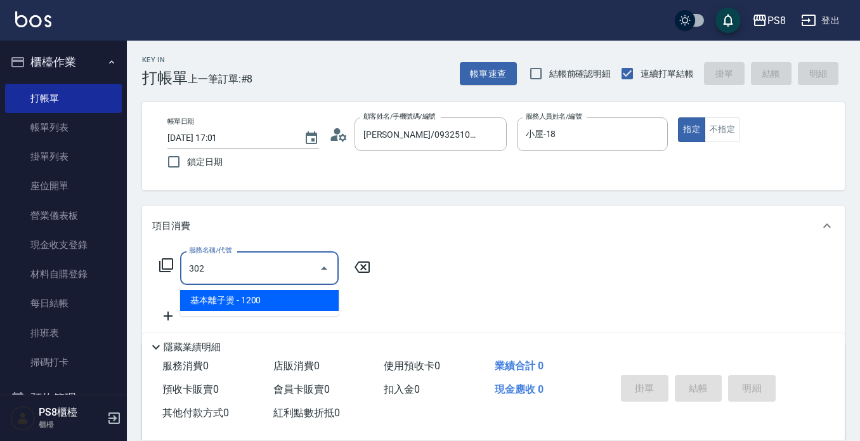
click at [240, 300] on span "基本離子燙 - 1200" at bounding box center [259, 300] width 159 height 21
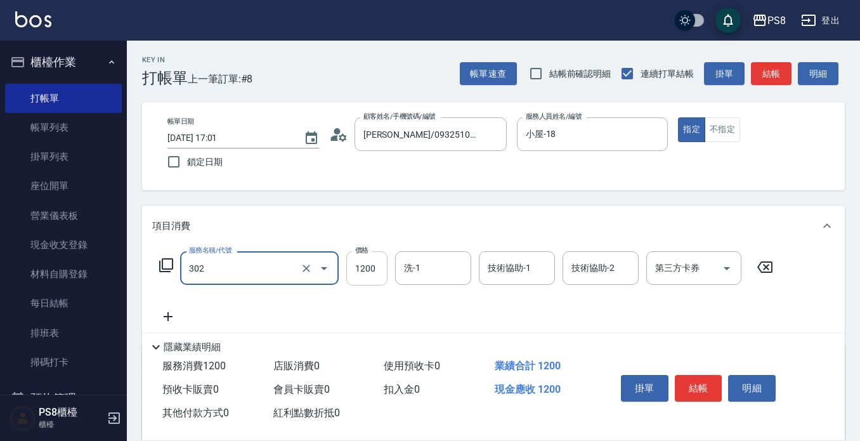
type input "基本離子燙(302)"
click at [360, 273] on input "1200" at bounding box center [366, 268] width 41 height 34
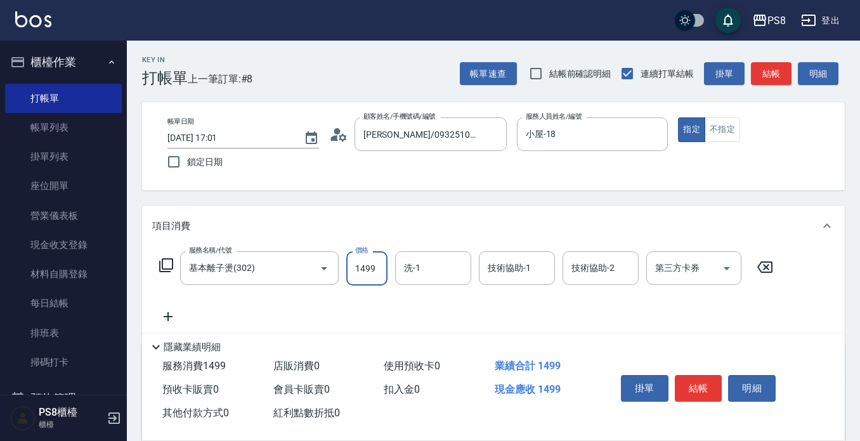
type input "1499"
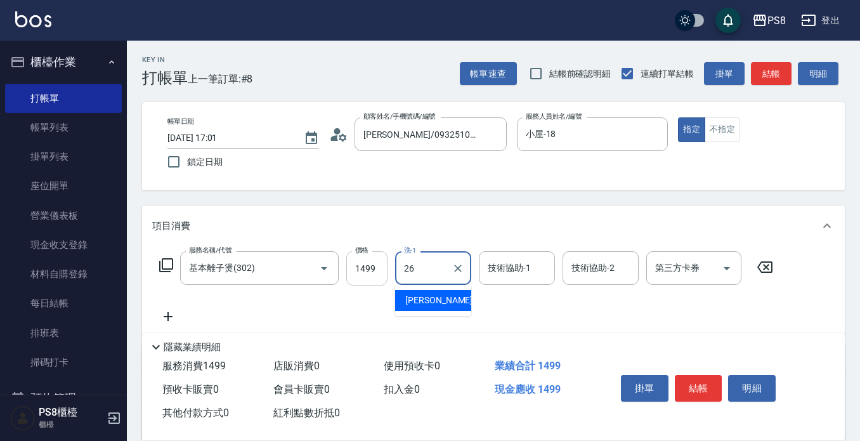
type input "苡真-26"
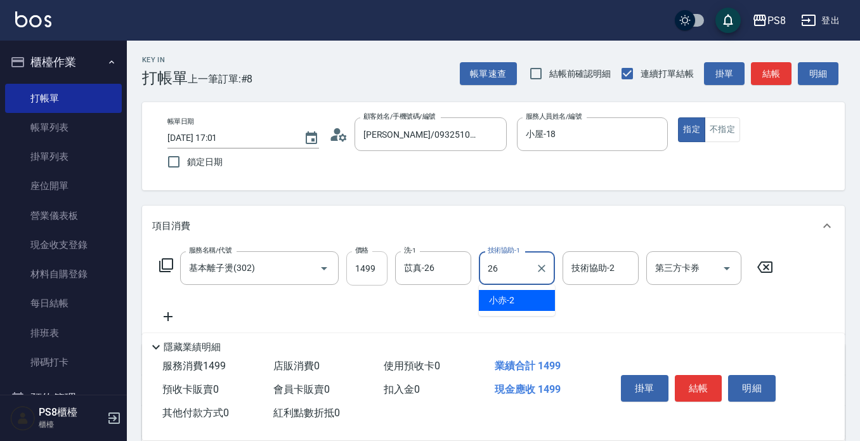
type input "苡真-26"
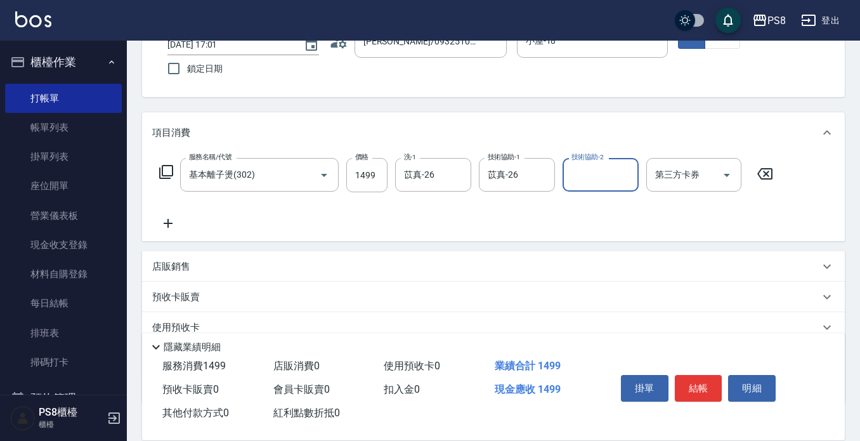
scroll to position [178, 0]
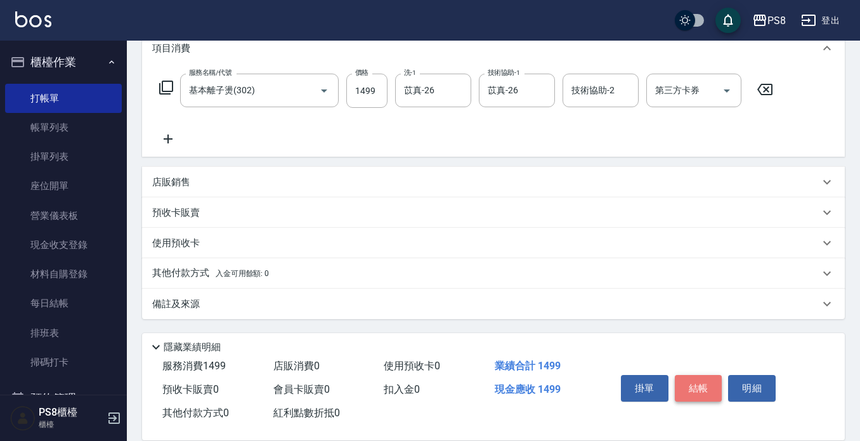
click at [703, 388] on button "結帳" at bounding box center [699, 388] width 48 height 27
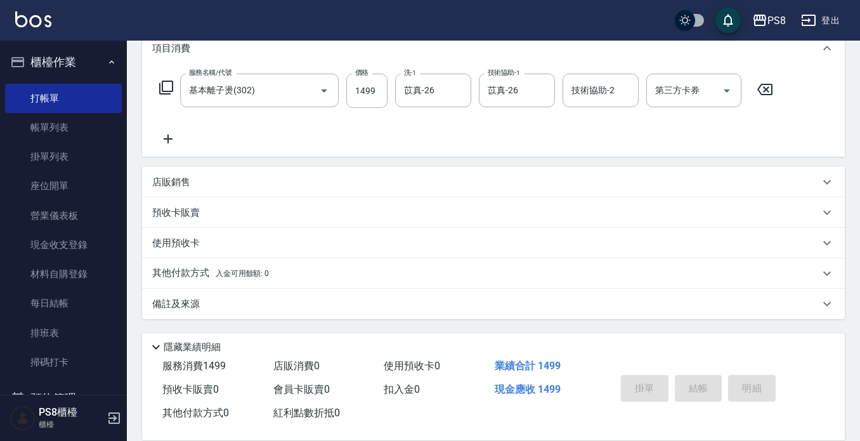
type input "[DATE] 17:02"
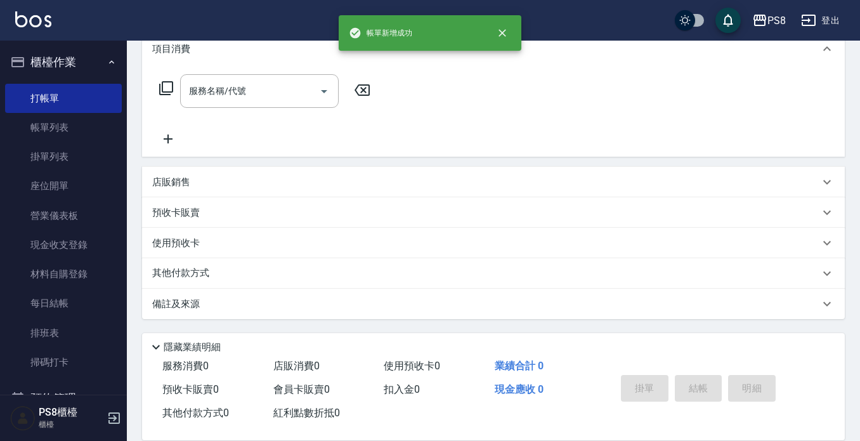
scroll to position [0, 0]
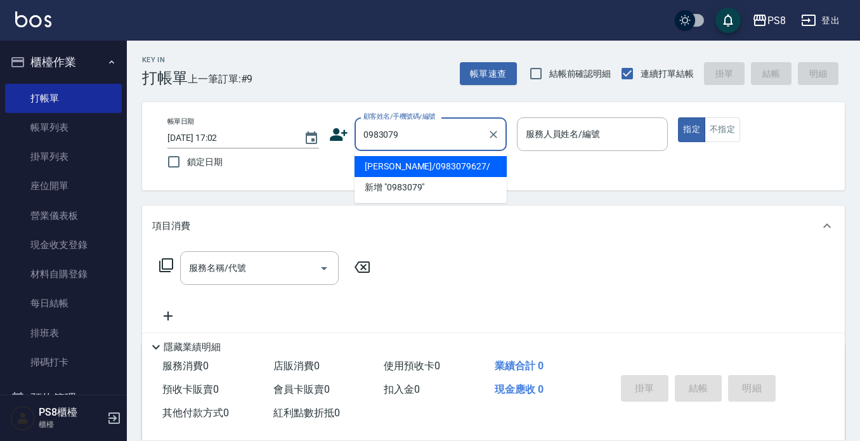
click at [466, 166] on li "[PERSON_NAME]/0983079627/" at bounding box center [431, 166] width 152 height 21
type input "[PERSON_NAME]/0983079627/"
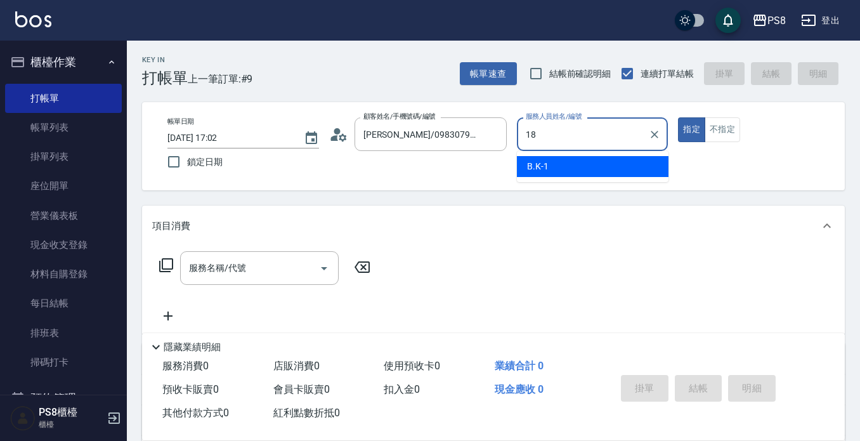
type input "小屋-18"
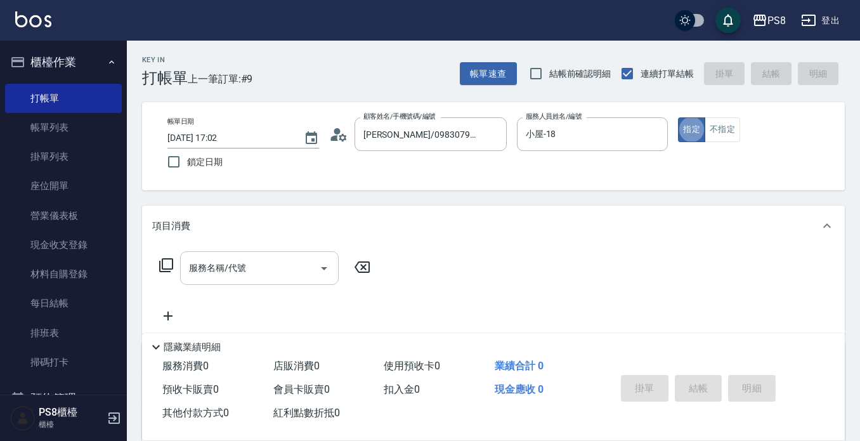
click at [253, 257] on input "服務名稱/代號" at bounding box center [250, 268] width 128 height 22
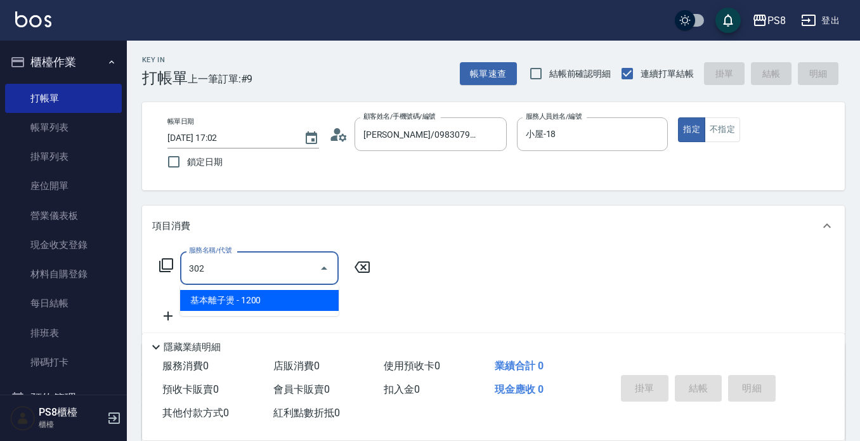
click at [252, 301] on span "基本離子燙 - 1200" at bounding box center [259, 300] width 159 height 21
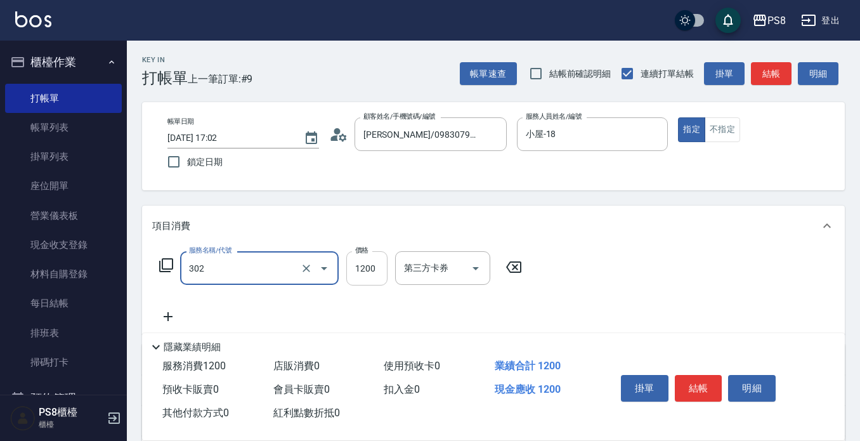
type input "基本離子燙(302)"
click at [350, 270] on input "1200" at bounding box center [366, 268] width 41 height 34
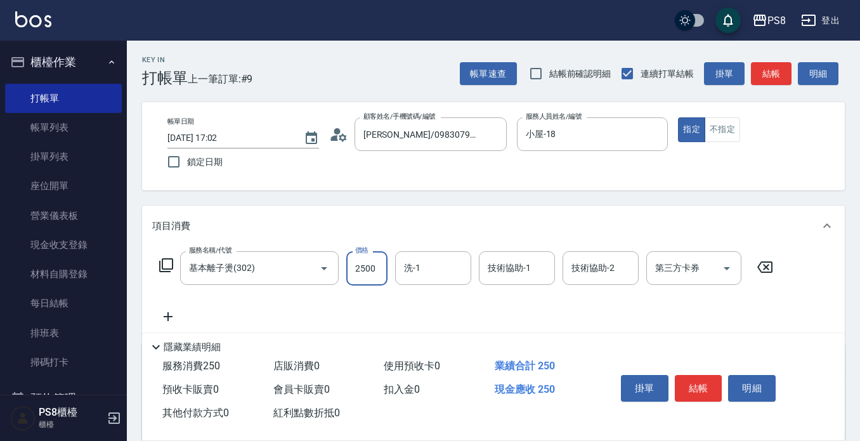
type input "2500"
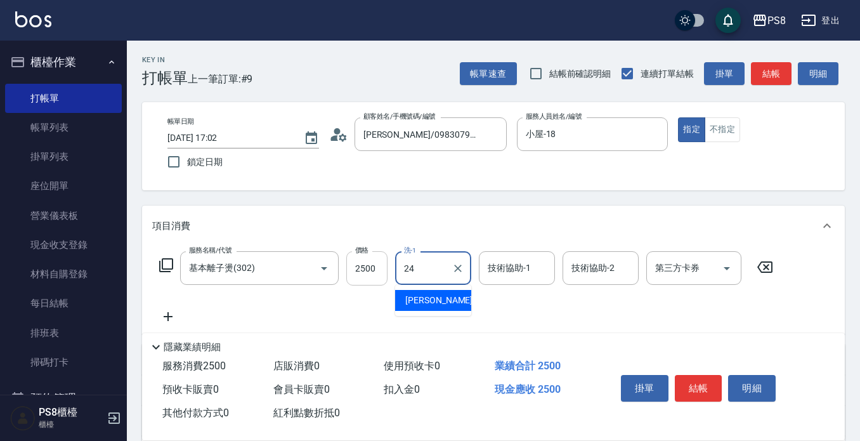
type input "[PERSON_NAME]-24"
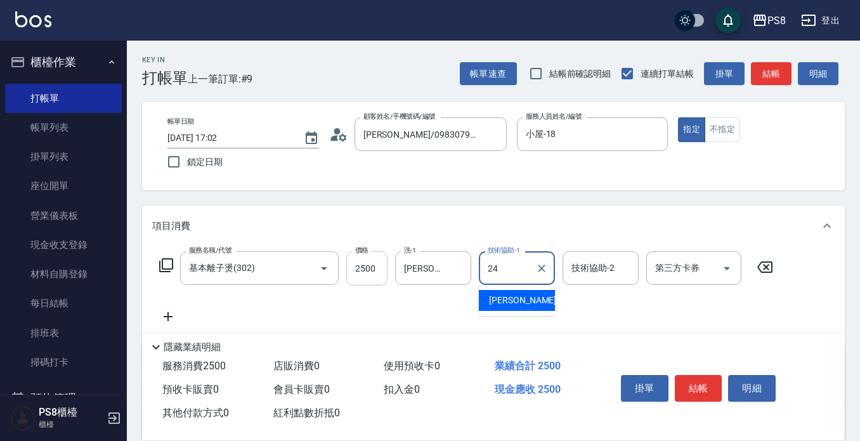
type input "[PERSON_NAME]-24"
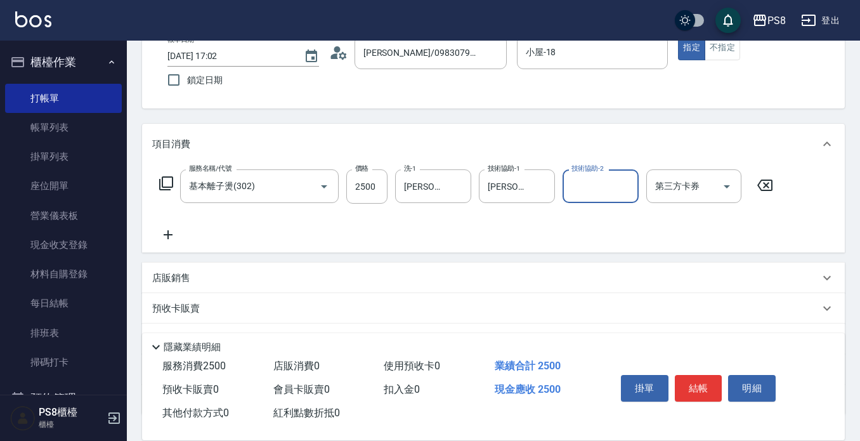
scroll to position [127, 0]
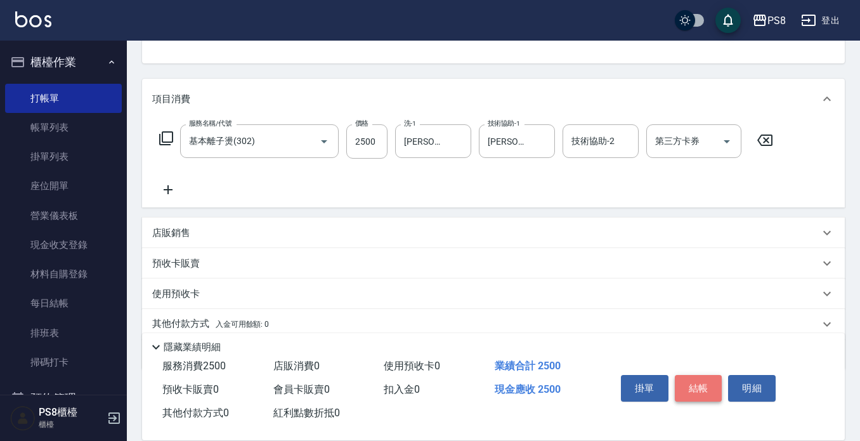
click at [702, 381] on button "結帳" at bounding box center [699, 388] width 48 height 27
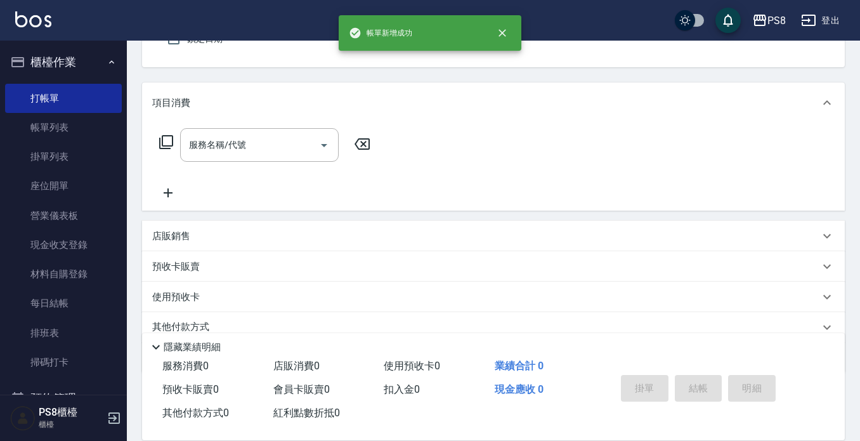
scroll to position [0, 0]
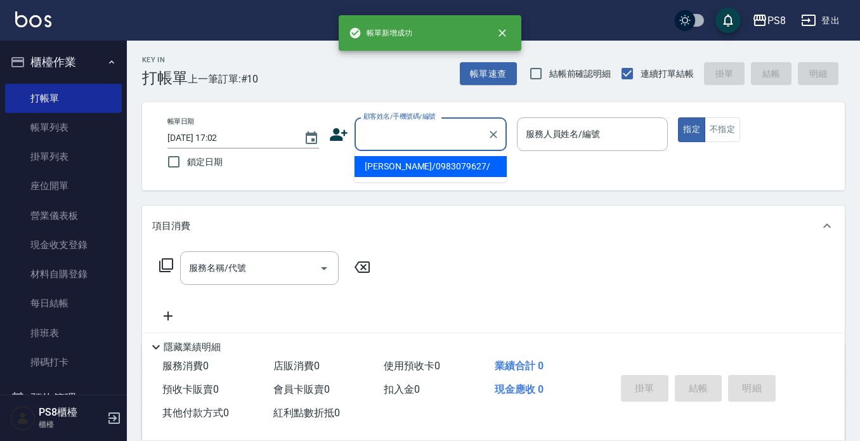
click at [383, 133] on input "顧客姓名/手機號碼/編號" at bounding box center [421, 134] width 122 height 22
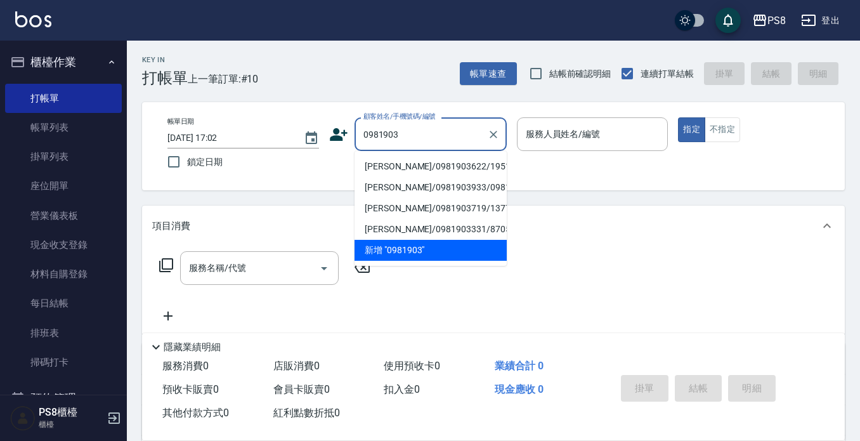
click at [400, 169] on li "[PERSON_NAME]/0981903622/19514" at bounding box center [431, 166] width 152 height 21
type input "[PERSON_NAME]/0981903622/19514"
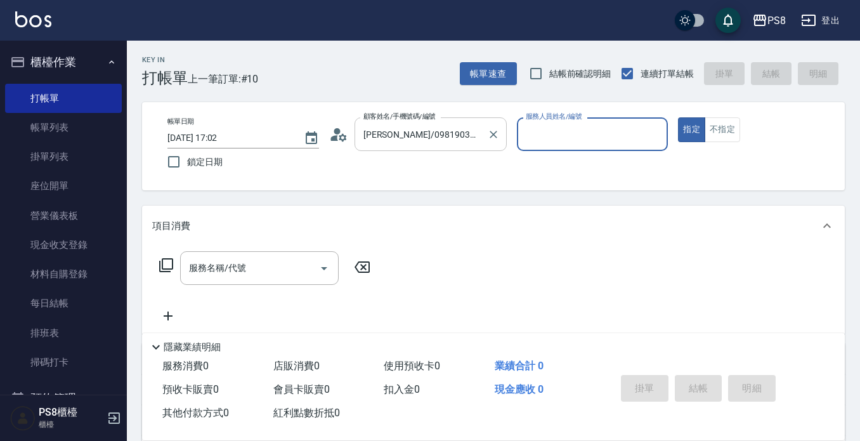
type input "小屋-18"
click at [273, 277] on input "服務名稱/代號" at bounding box center [250, 268] width 128 height 22
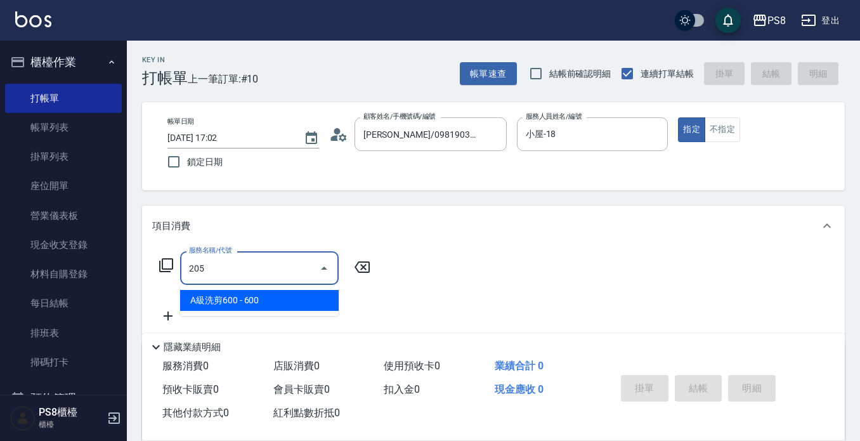
click at [264, 296] on span "A級洗剪600 - 600" at bounding box center [259, 300] width 159 height 21
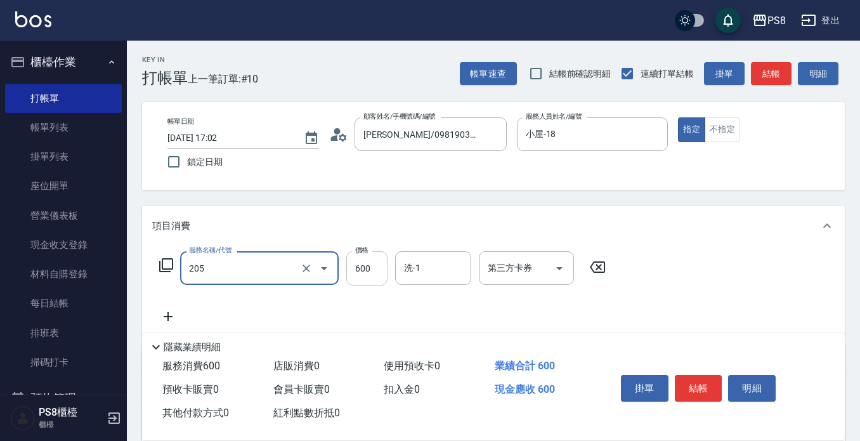
type input "A級洗剪600(205)"
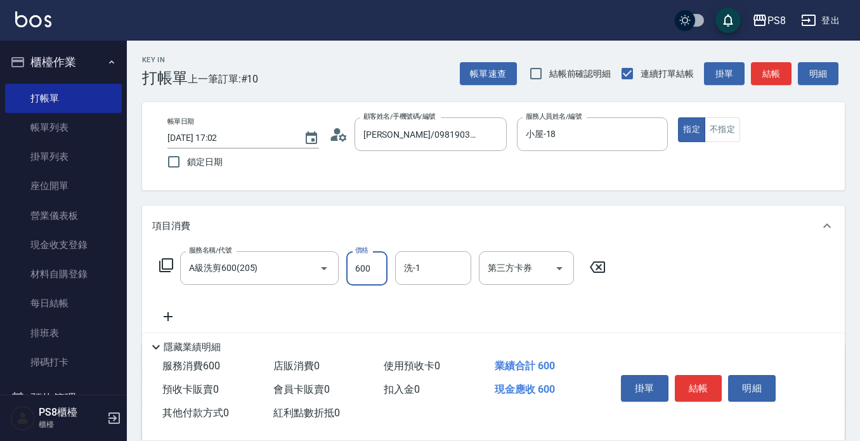
click at [356, 269] on input "600" at bounding box center [366, 268] width 41 height 34
type input "900"
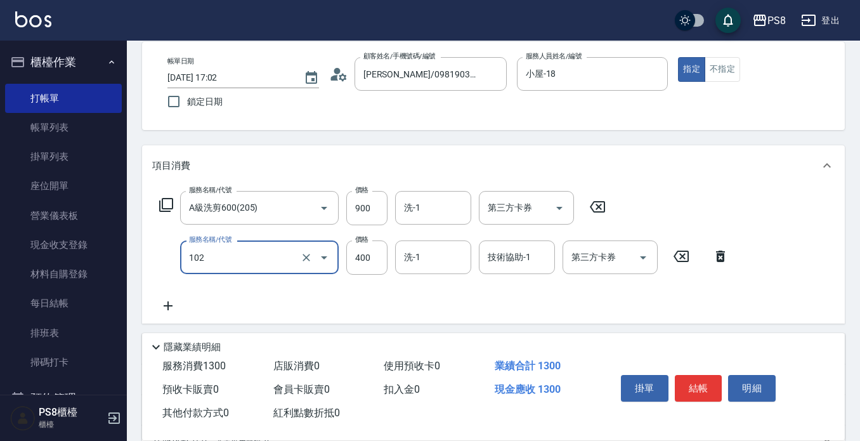
scroll to position [63, 0]
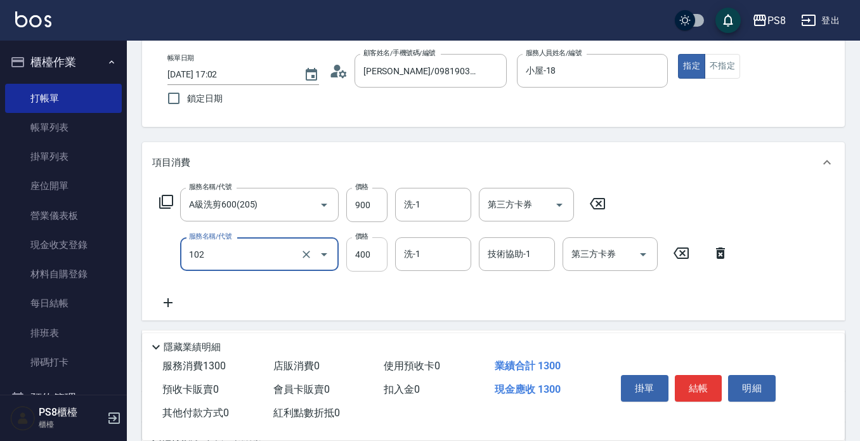
click at [377, 258] on input "400" at bounding box center [366, 254] width 41 height 34
type input "精油洗髮(102)"
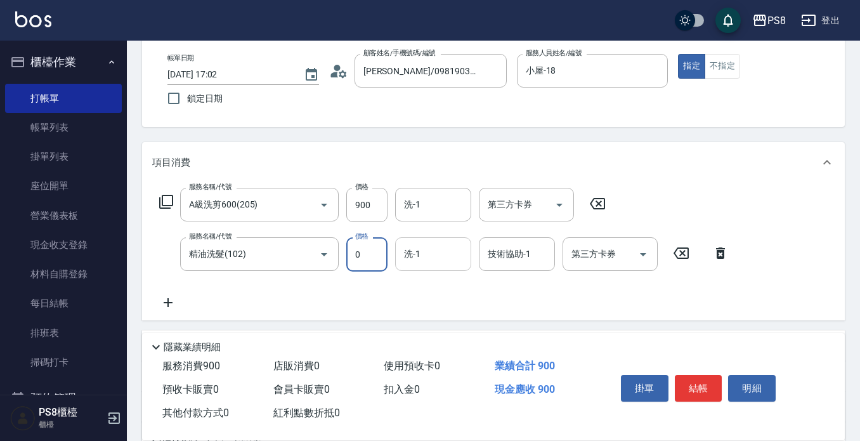
type input "0"
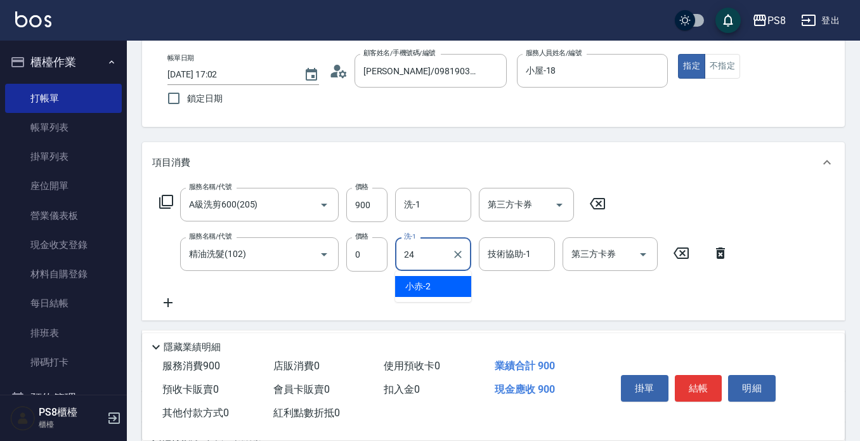
type input "[PERSON_NAME]-24"
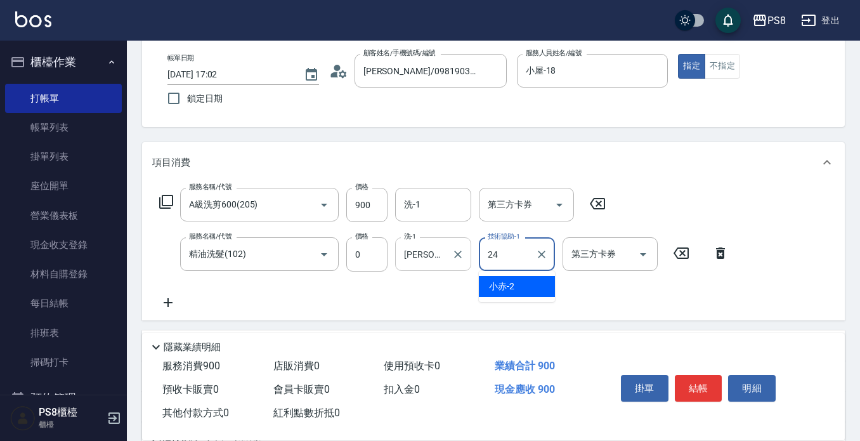
type input "[PERSON_NAME]-24"
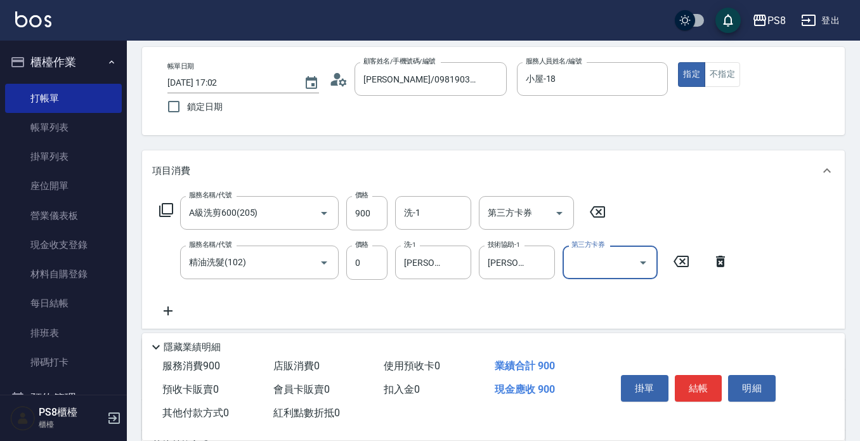
scroll to position [0, 0]
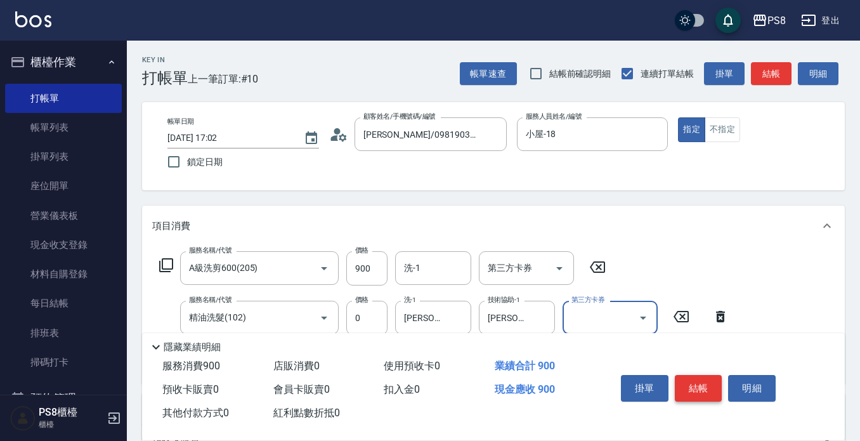
click at [696, 375] on button "結帳" at bounding box center [699, 388] width 48 height 27
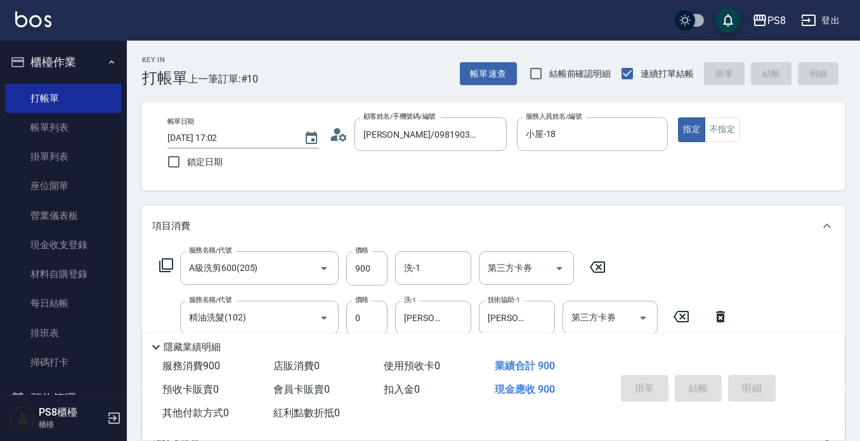
type input "[DATE] 17:03"
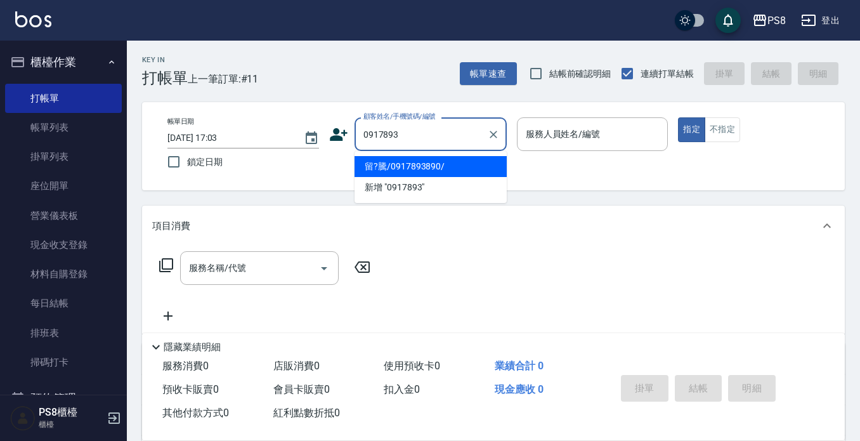
click at [461, 161] on li "留?騰/0917893890/" at bounding box center [431, 166] width 152 height 21
type input "留?騰/0917893890/"
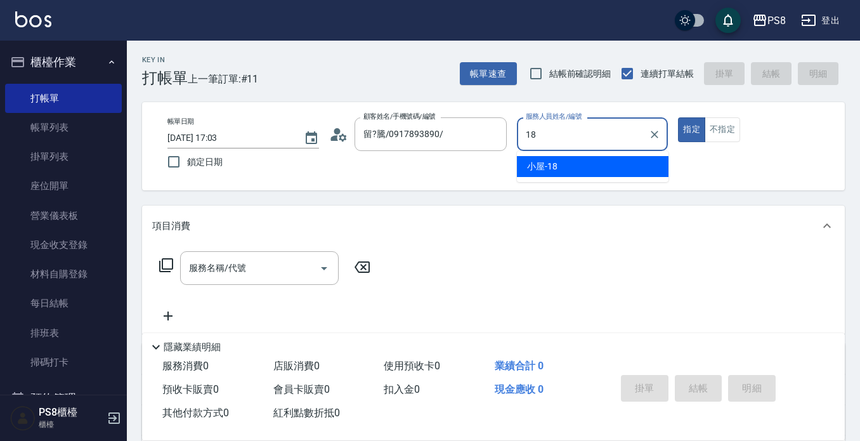
type input "小屋-18"
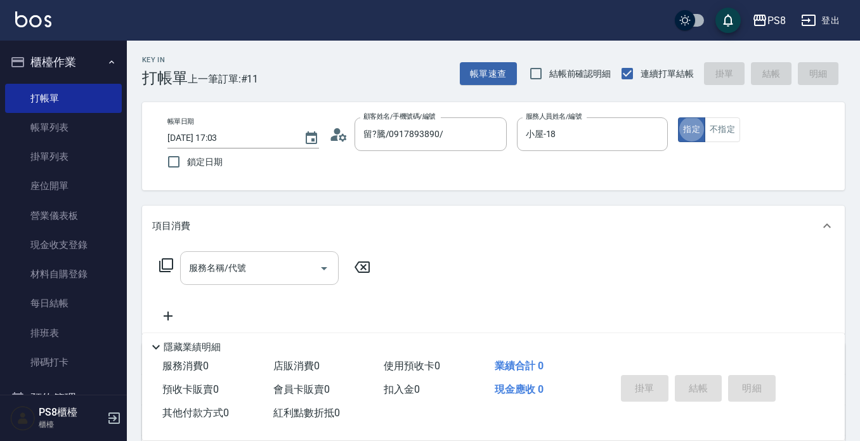
click at [251, 255] on div "服務名稱/代號" at bounding box center [259, 268] width 159 height 34
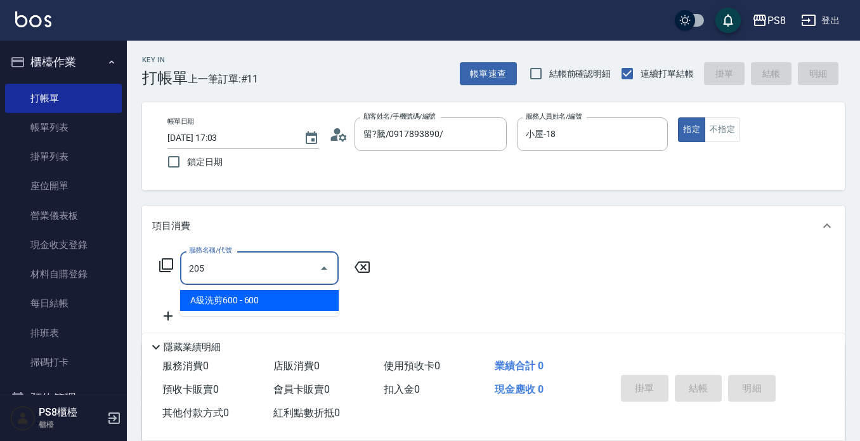
click at [240, 303] on span "A級洗剪600 - 600" at bounding box center [259, 300] width 159 height 21
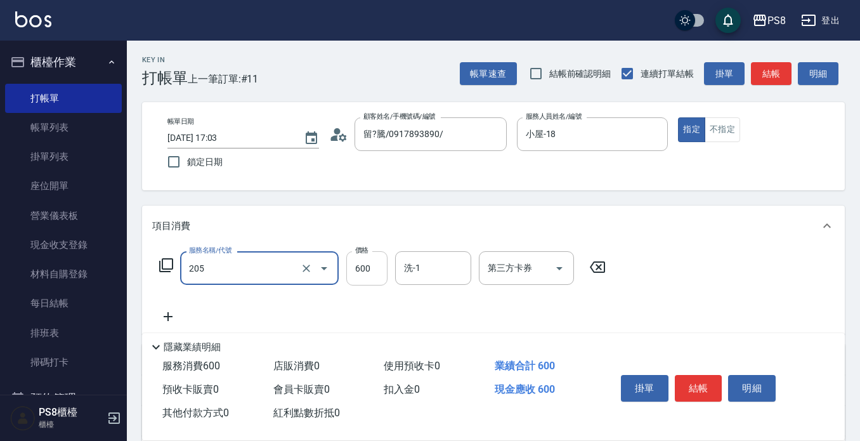
type input "A級洗剪600(205)"
click at [355, 259] on input "600" at bounding box center [366, 268] width 41 height 34
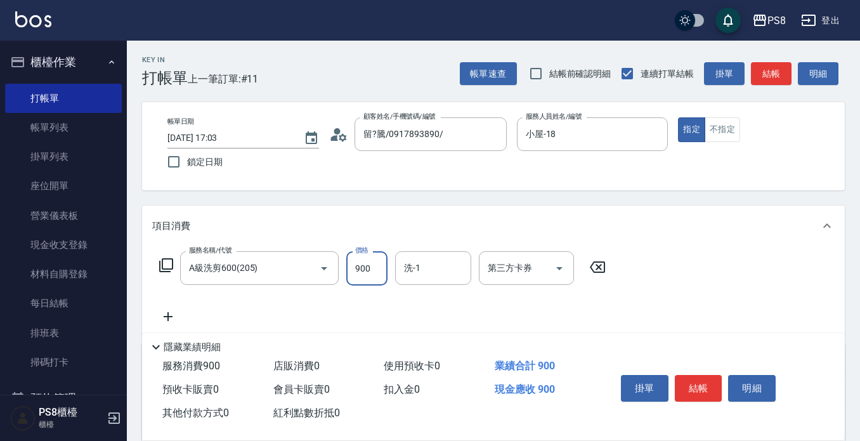
type input "900"
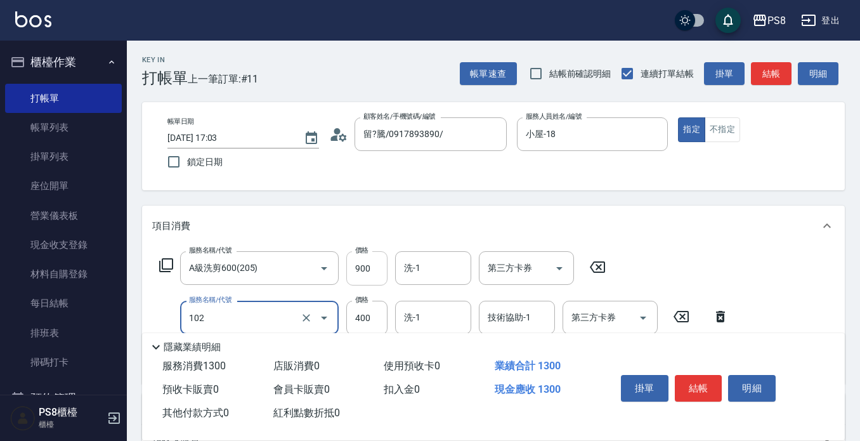
type input "精油洗髮(102)"
type input "0"
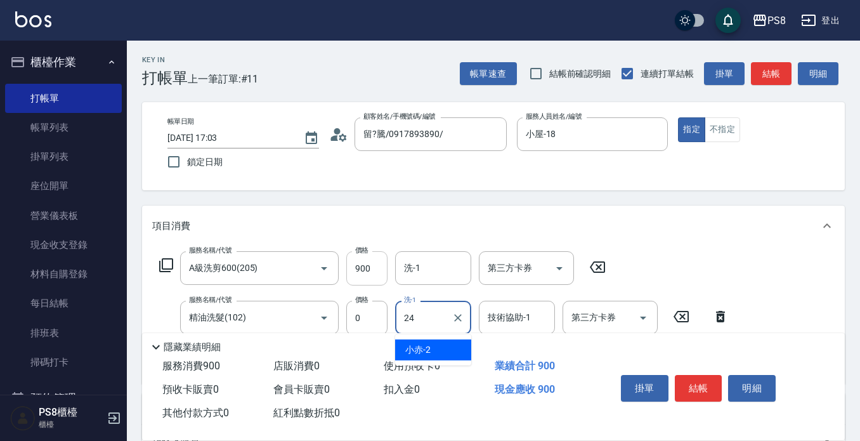
type input "[PERSON_NAME]-24"
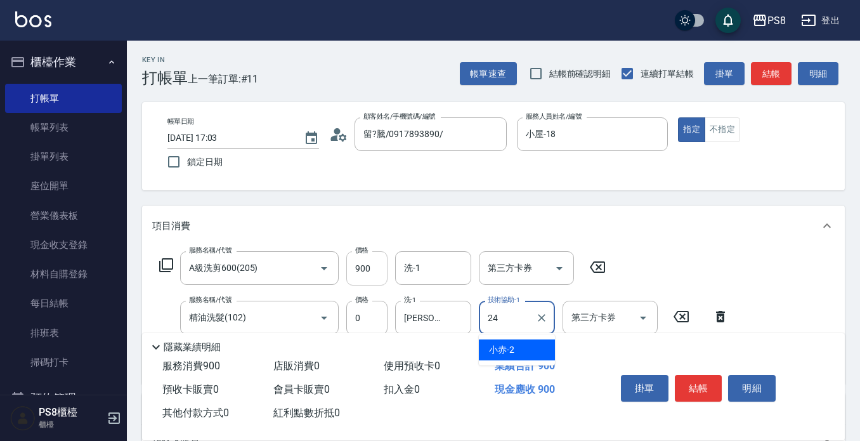
type input "[PERSON_NAME]-24"
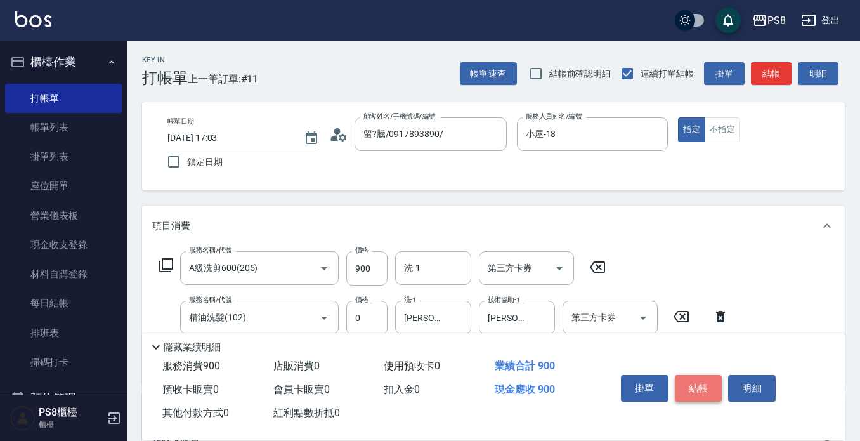
click at [689, 382] on button "結帳" at bounding box center [699, 388] width 48 height 27
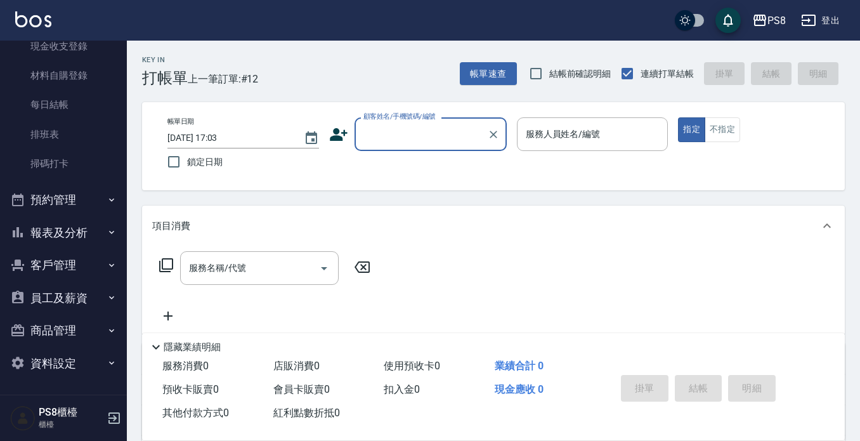
click at [66, 219] on button "報表及分析" at bounding box center [63, 232] width 117 height 33
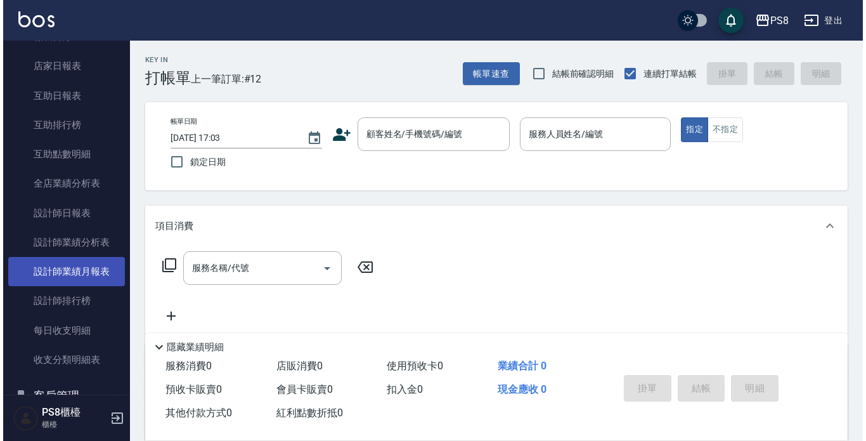
scroll to position [452, 0]
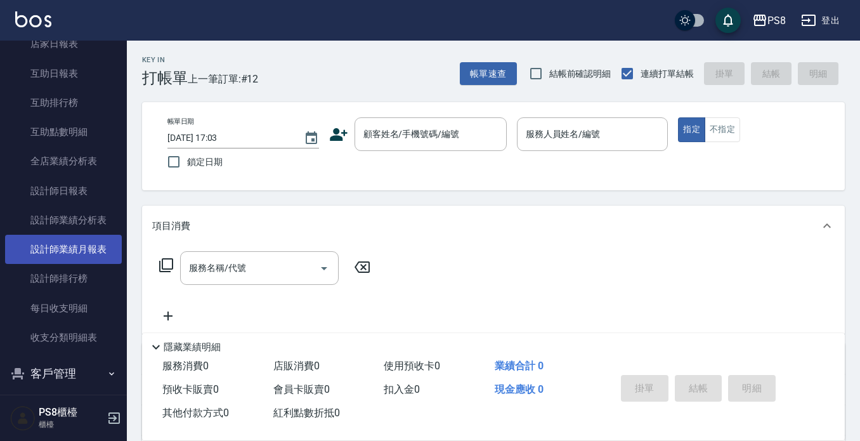
click at [70, 243] on link "設計師業績月報表" at bounding box center [63, 249] width 117 height 29
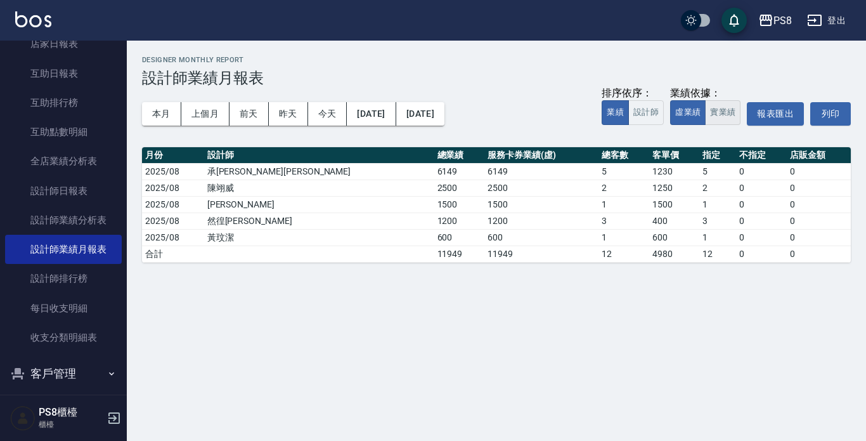
click at [716, 110] on button "實業績" at bounding box center [723, 112] width 36 height 25
click at [174, 108] on button "本月" at bounding box center [161, 113] width 39 height 23
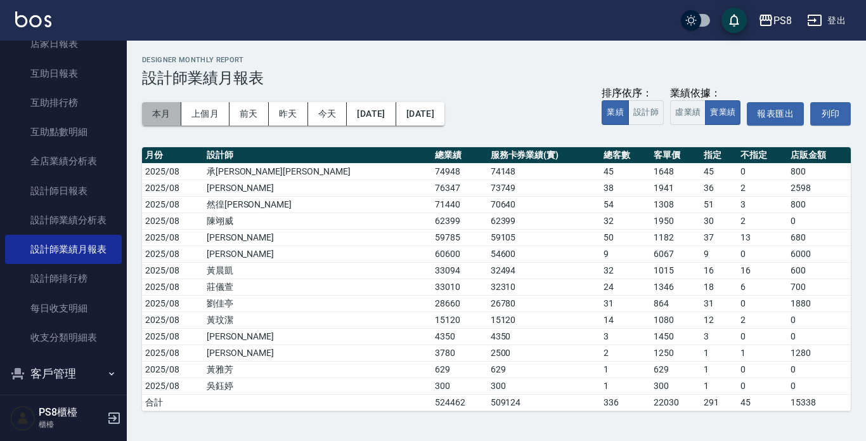
click at [174, 115] on button "本月" at bounding box center [161, 113] width 39 height 23
click at [330, 116] on button "今天" at bounding box center [327, 113] width 39 height 23
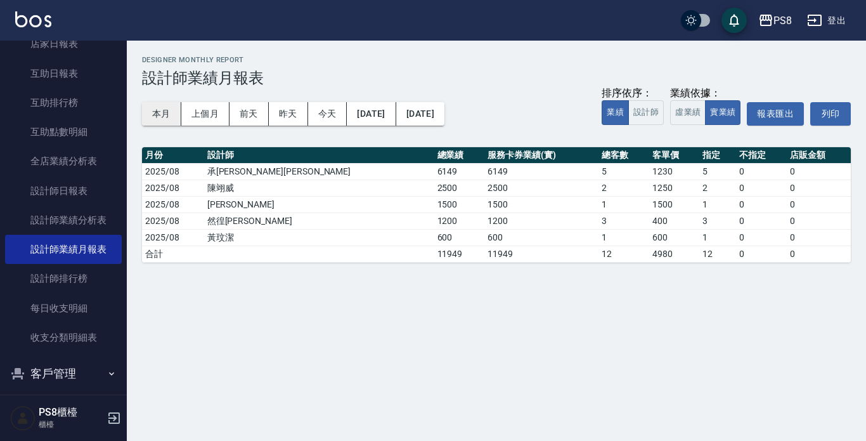
click at [176, 115] on button "本月" at bounding box center [161, 113] width 39 height 23
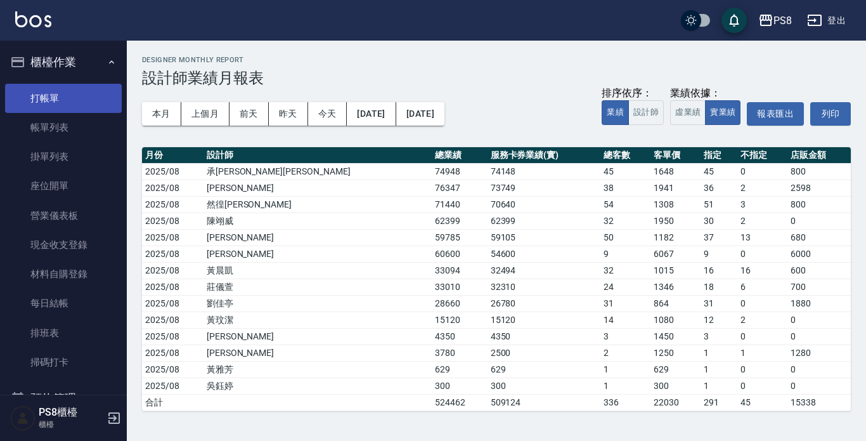
drag, startPoint x: 69, startPoint y: 96, endPoint x: 80, endPoint y: 88, distance: 14.0
click at [69, 98] on link "打帳單" at bounding box center [63, 98] width 117 height 29
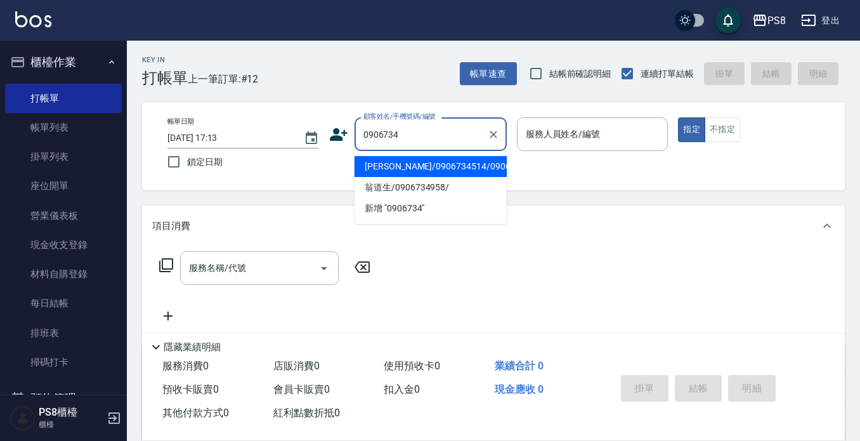
click at [464, 167] on li "[PERSON_NAME]/0906734514/0906734514" at bounding box center [431, 166] width 152 height 21
type input "[PERSON_NAME]/0906734514/0906734514"
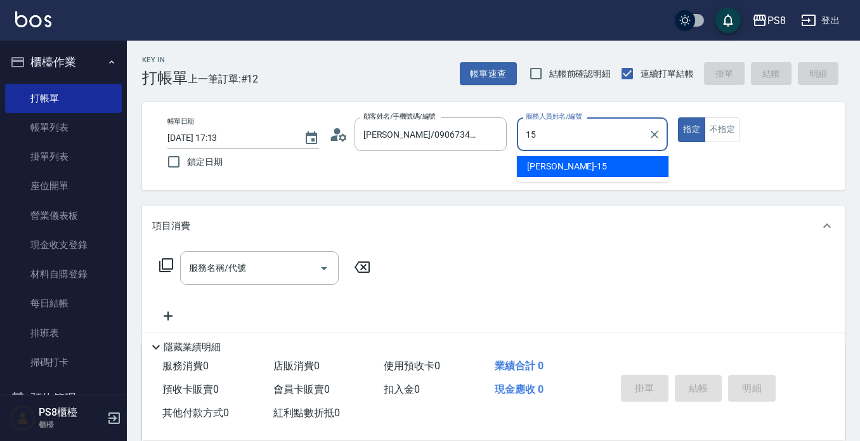
type input "15"
type button "true"
type input "EMMA-15"
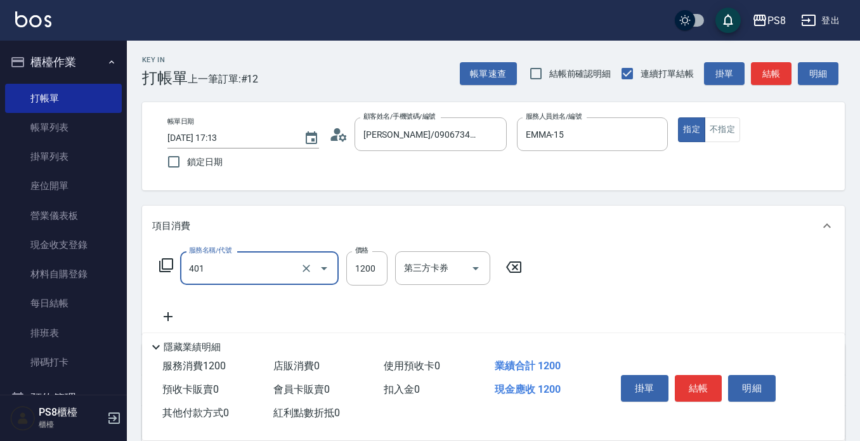
type input "基本染髮(401)"
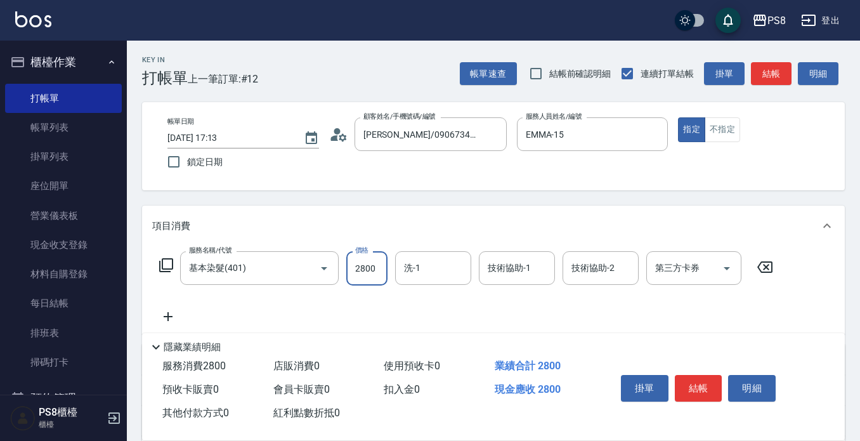
type input "2800"
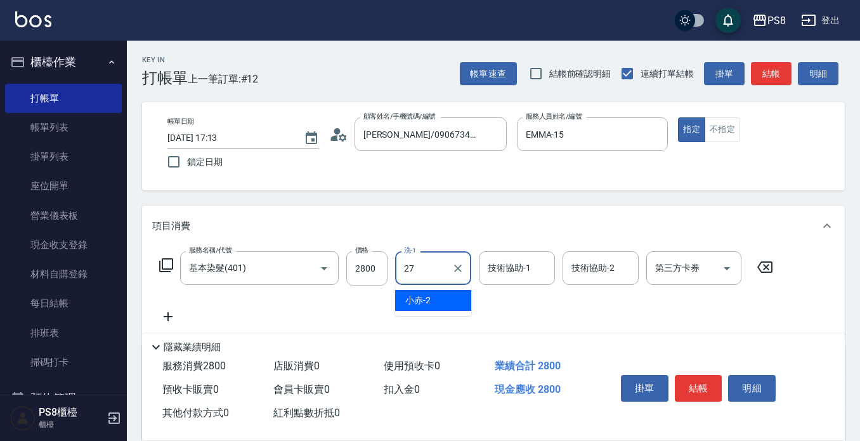
type input "[PERSON_NAME]-27"
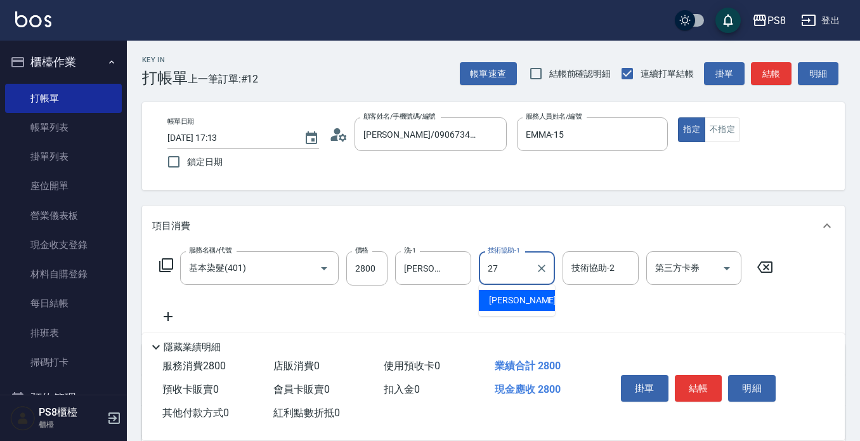
type input "[PERSON_NAME]-27"
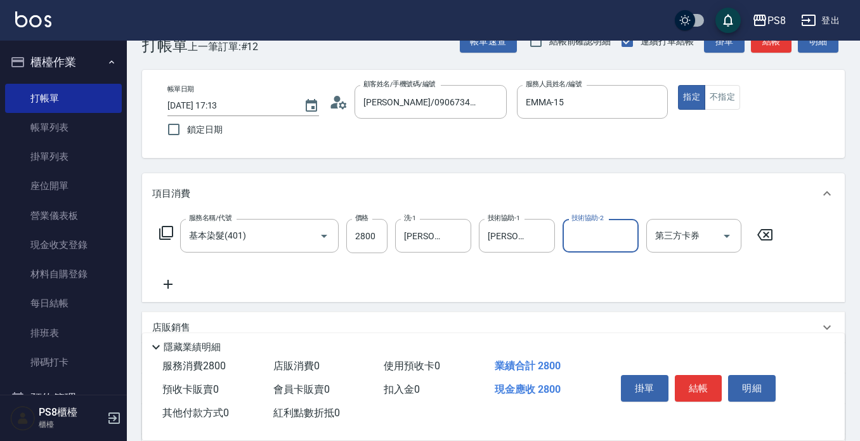
scroll to position [63, 0]
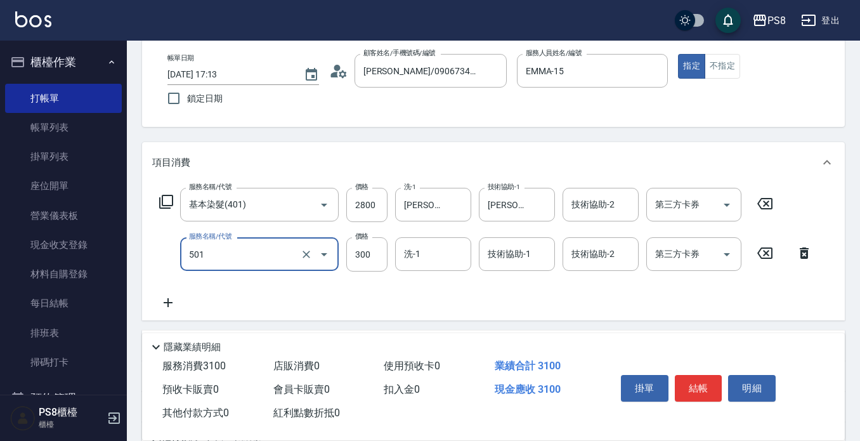
type input "自備護髮(501)"
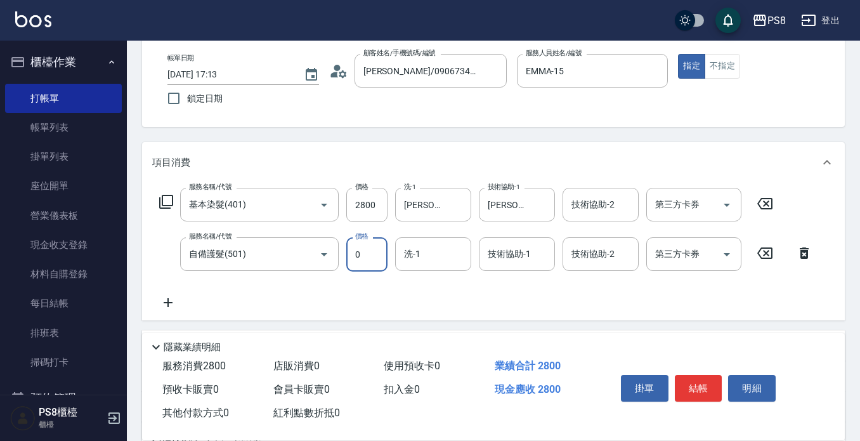
type input "0"
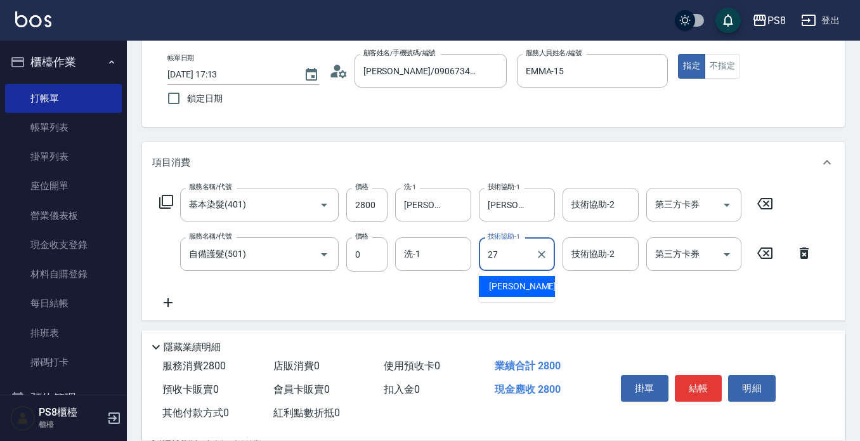
type input "[PERSON_NAME]-27"
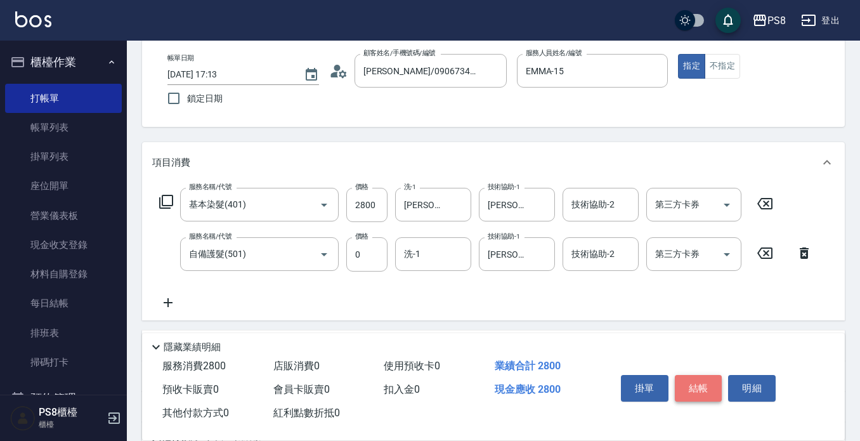
click at [688, 375] on button "結帳" at bounding box center [699, 388] width 48 height 27
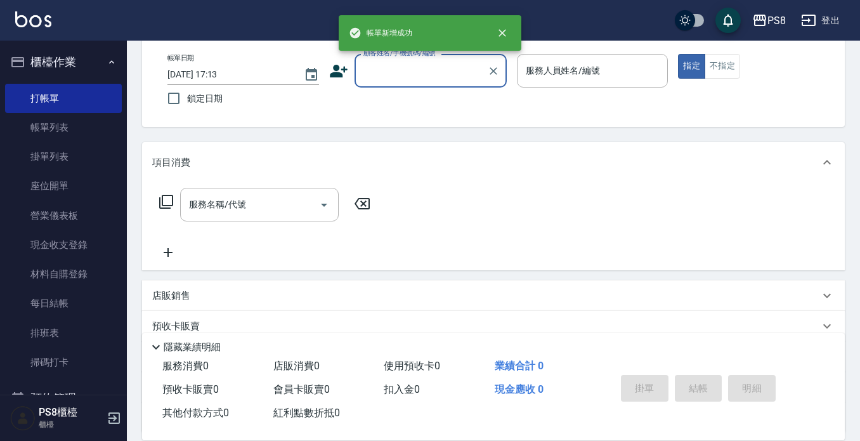
scroll to position [0, 0]
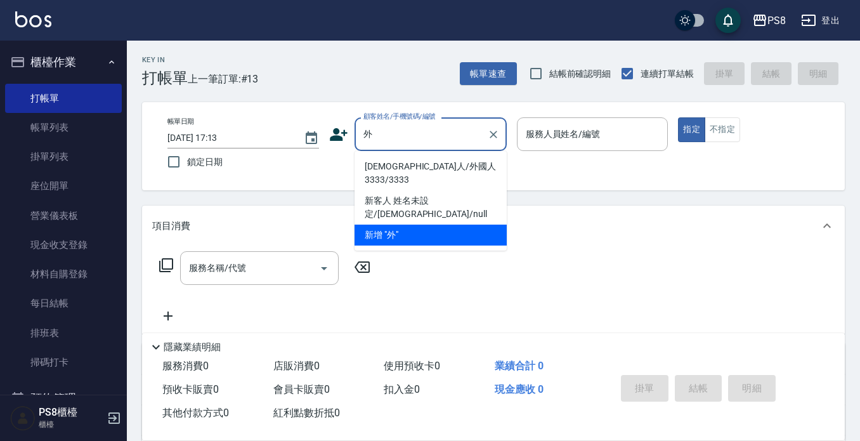
click at [440, 166] on li "[DEMOGRAPHIC_DATA]人/外國人3333/3333" at bounding box center [431, 173] width 152 height 34
type input "[DEMOGRAPHIC_DATA]人/外國人3333/3333"
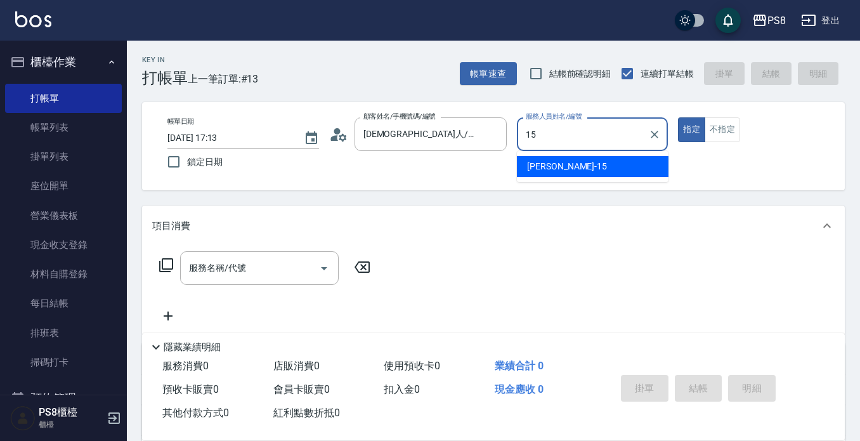
type input "EMMA-15"
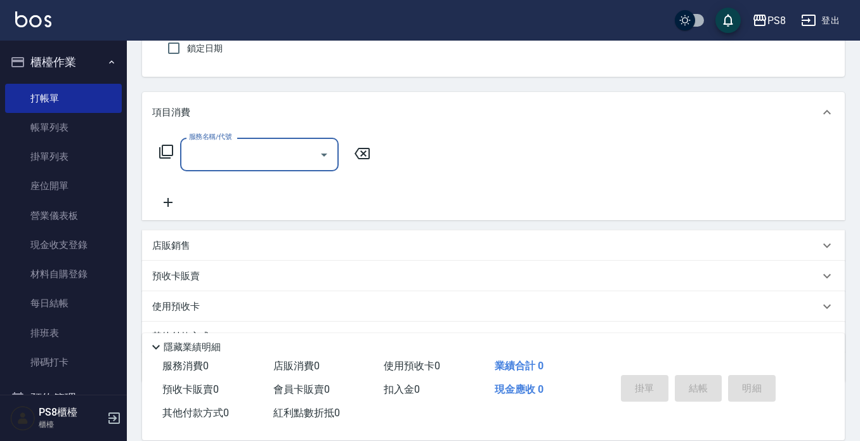
scroll to position [127, 0]
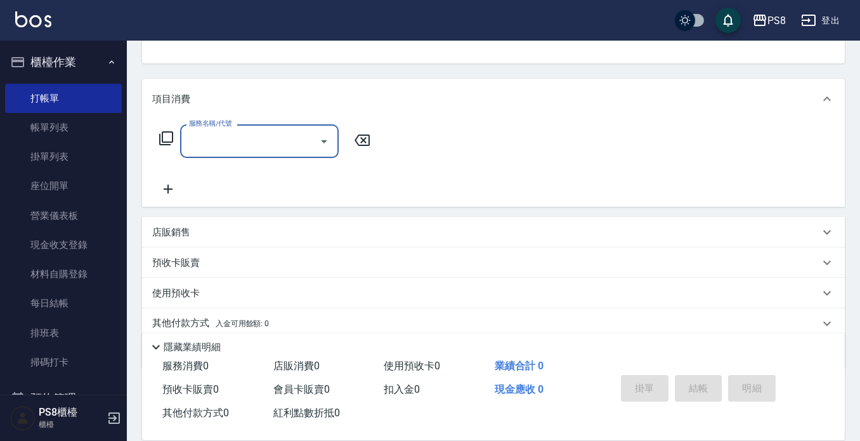
type input "5"
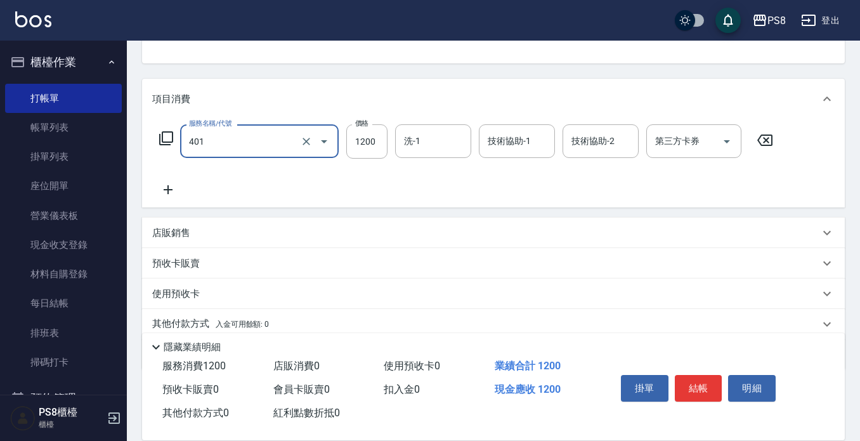
type input "基本染髮(401)"
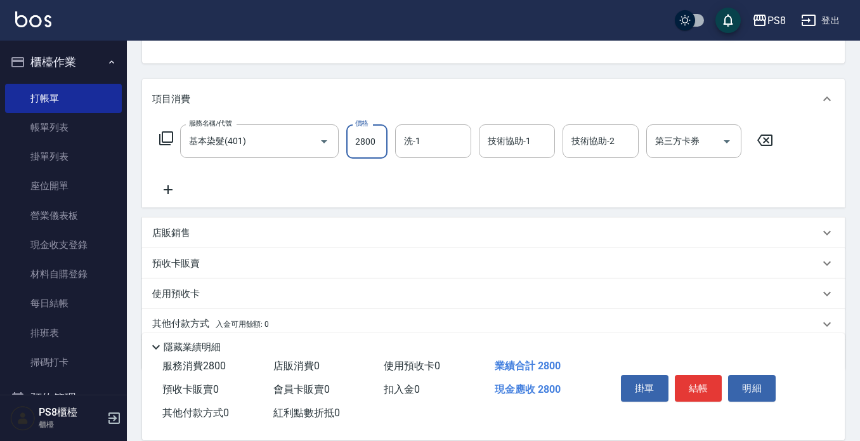
type input "2800"
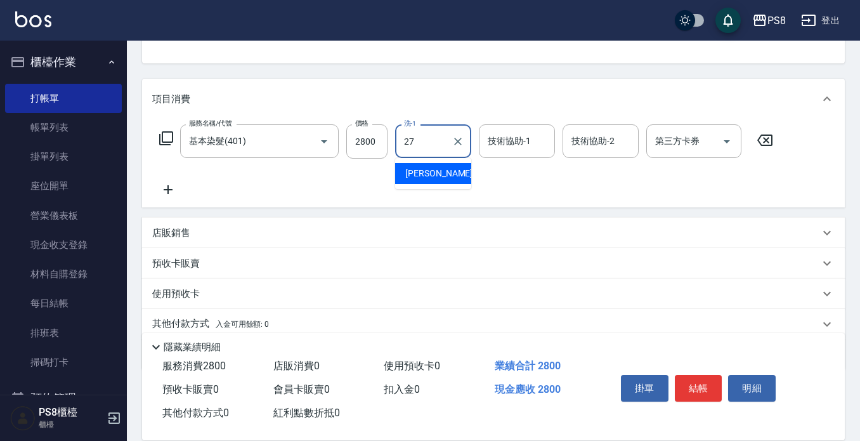
type input "[PERSON_NAME]-27"
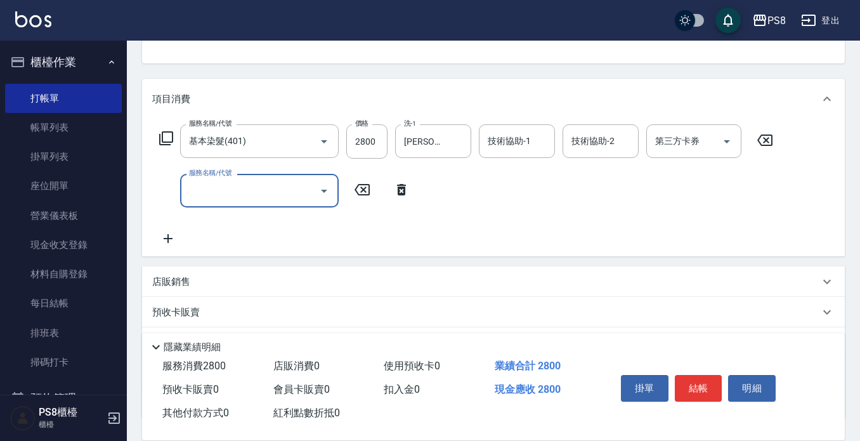
type input "4"
type input "自備護髮(501)"
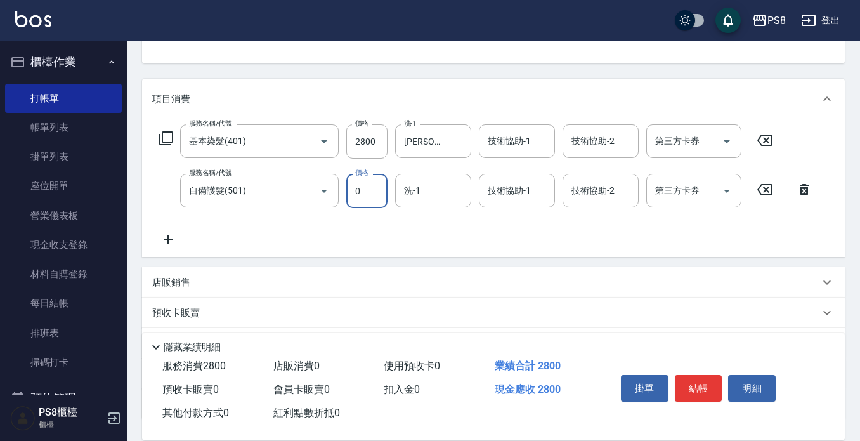
type input "0"
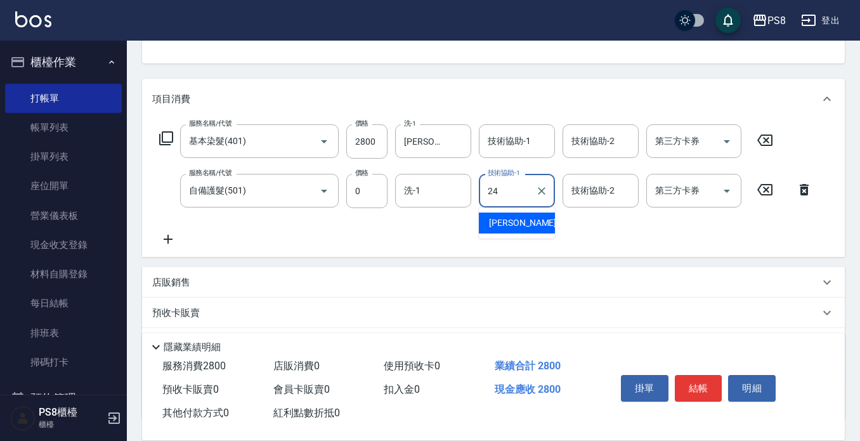
type input "[PERSON_NAME]-24"
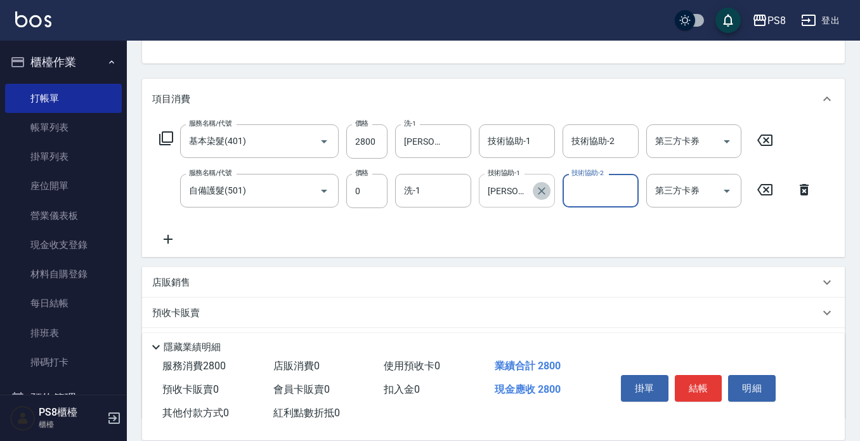
click at [541, 192] on icon "Clear" at bounding box center [541, 191] width 13 height 13
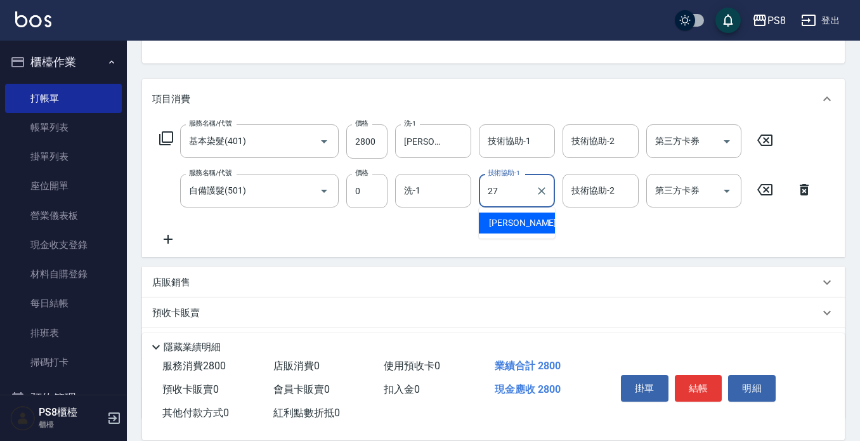
type input "[PERSON_NAME]-27"
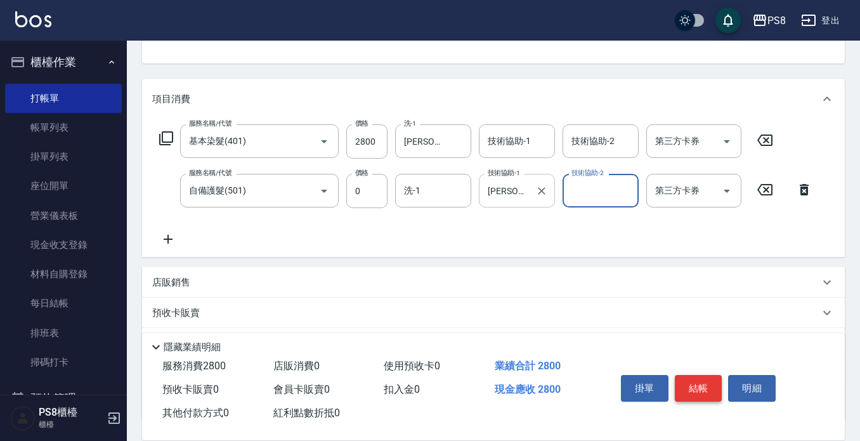
click at [698, 375] on button "結帳" at bounding box center [699, 388] width 48 height 27
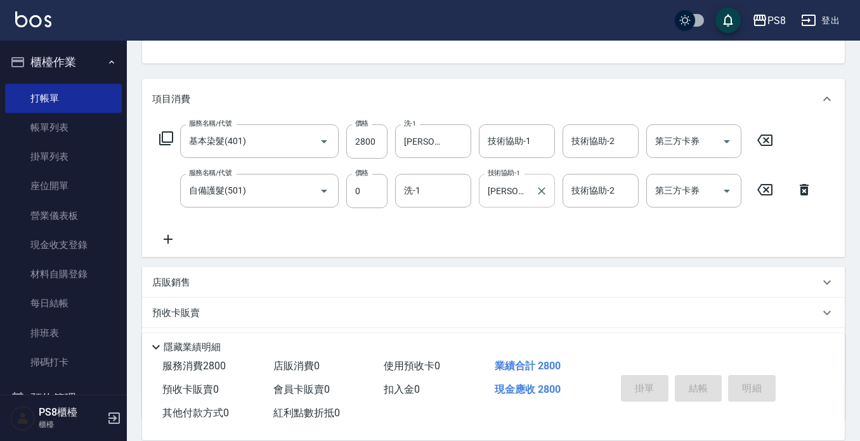
type input "[DATE] 17:14"
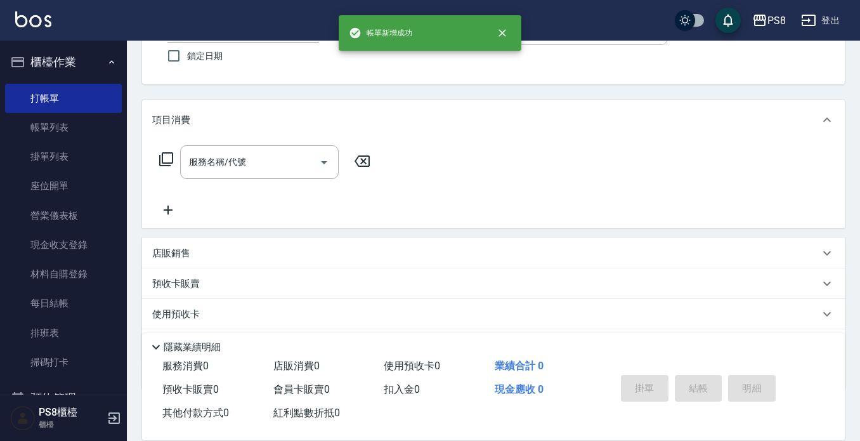
scroll to position [0, 0]
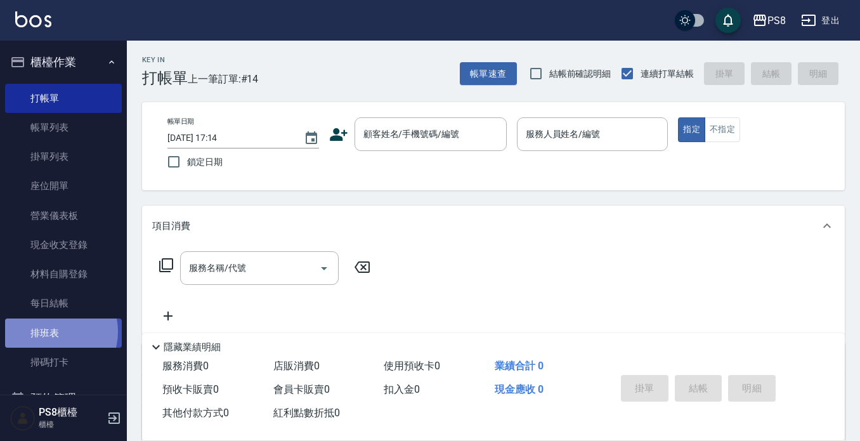
click at [52, 331] on link "排班表" at bounding box center [63, 332] width 117 height 29
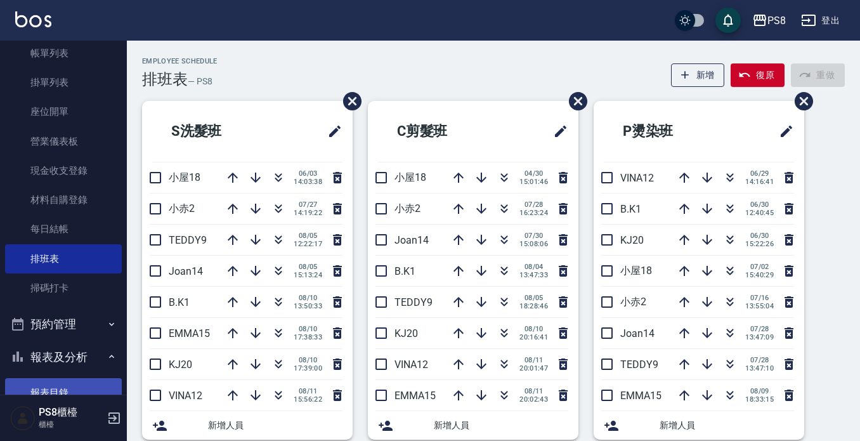
scroll to position [190, 0]
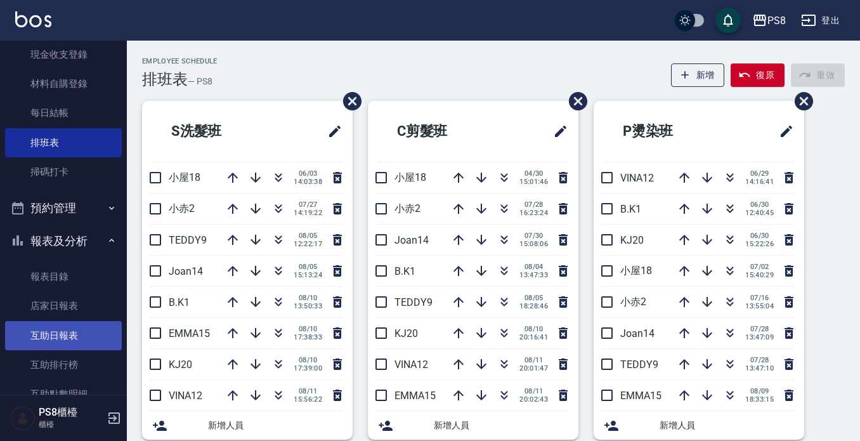
click at [69, 325] on link "互助日報表" at bounding box center [63, 335] width 117 height 29
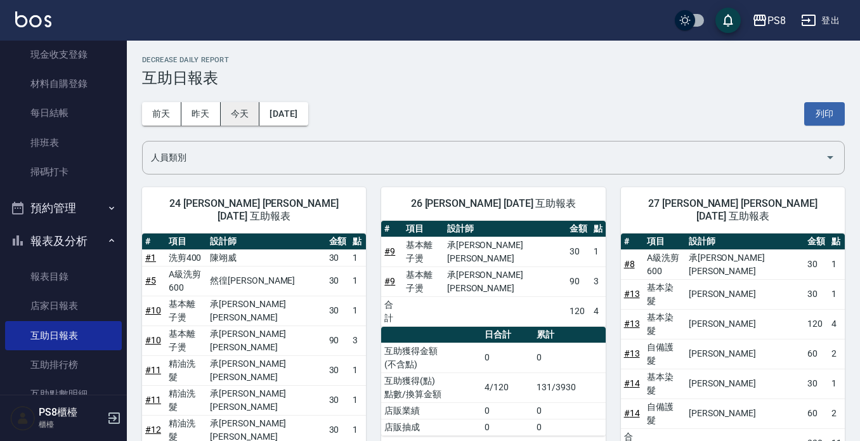
click at [244, 121] on button "今天" at bounding box center [240, 113] width 39 height 23
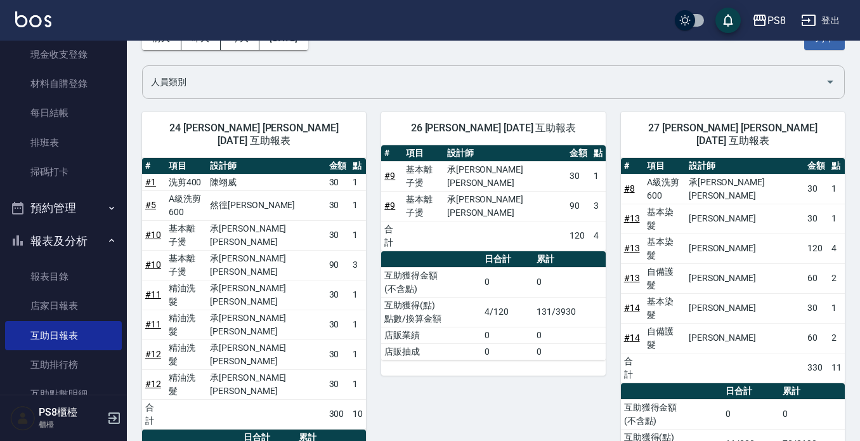
scroll to position [84, 0]
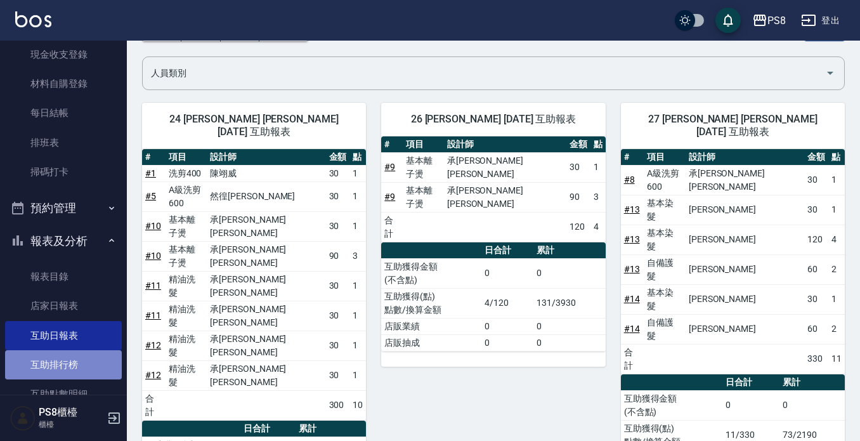
click at [69, 352] on link "互助排行榜" at bounding box center [63, 364] width 117 height 29
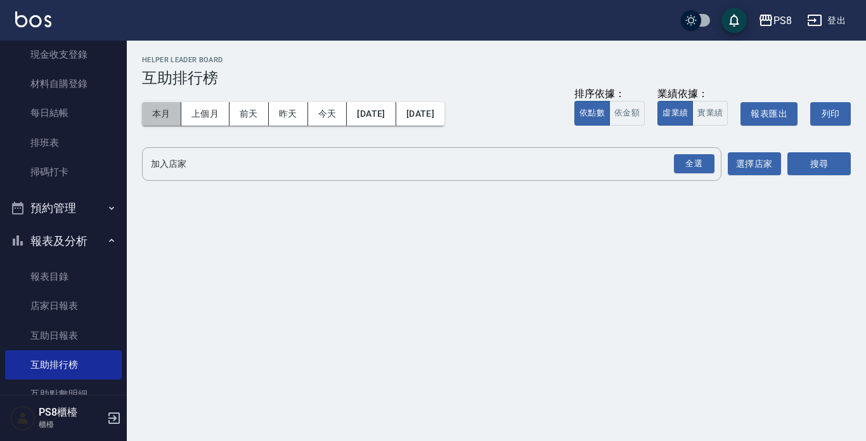
drag, startPoint x: 162, startPoint y: 108, endPoint x: 159, endPoint y: 126, distance: 18.8
click at [164, 108] on button "本月" at bounding box center [161, 113] width 39 height 23
click at [676, 155] on div "全選" at bounding box center [694, 164] width 41 height 20
click at [854, 161] on div "PS8 [DATE] - [DATE] 互助排行榜 列印時間： [DATE][PHONE_NUMBER]:54 Helper Leader Board 互助排…" at bounding box center [497, 123] width 740 height 164
click at [837, 161] on button "搜尋" at bounding box center [819, 164] width 63 height 23
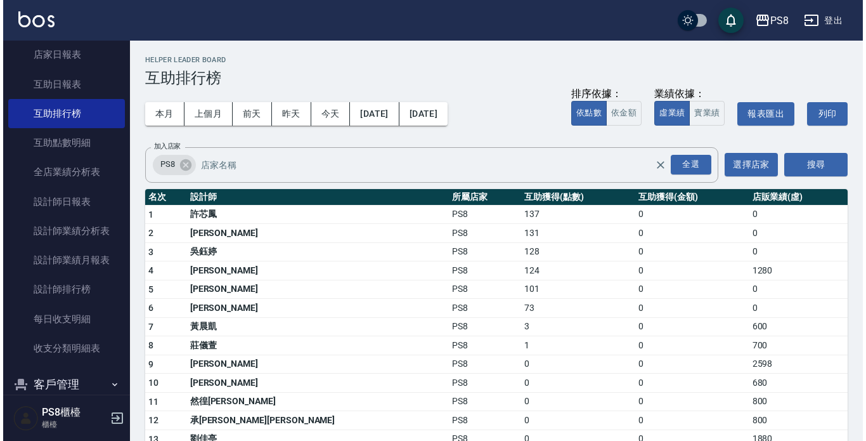
scroll to position [444, 0]
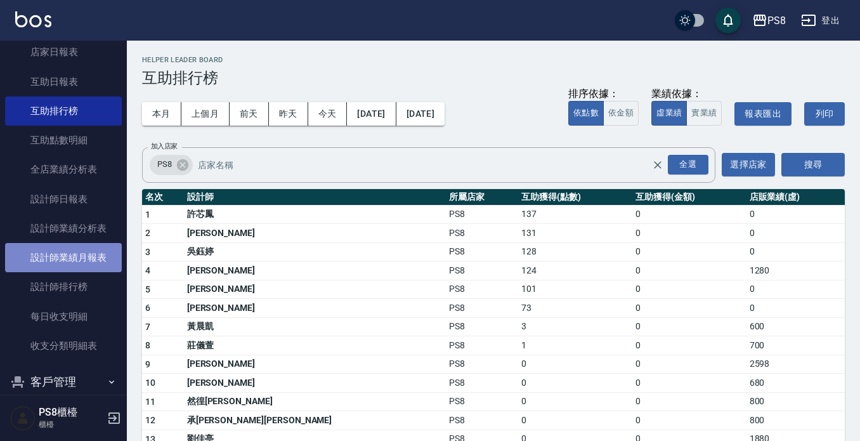
click at [100, 263] on link "設計師業績月報表" at bounding box center [63, 257] width 117 height 29
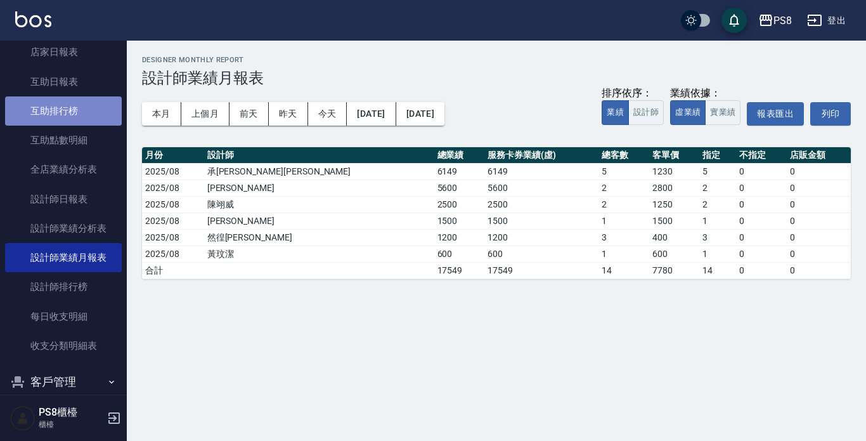
click at [68, 101] on link "互助排行榜" at bounding box center [63, 110] width 117 height 29
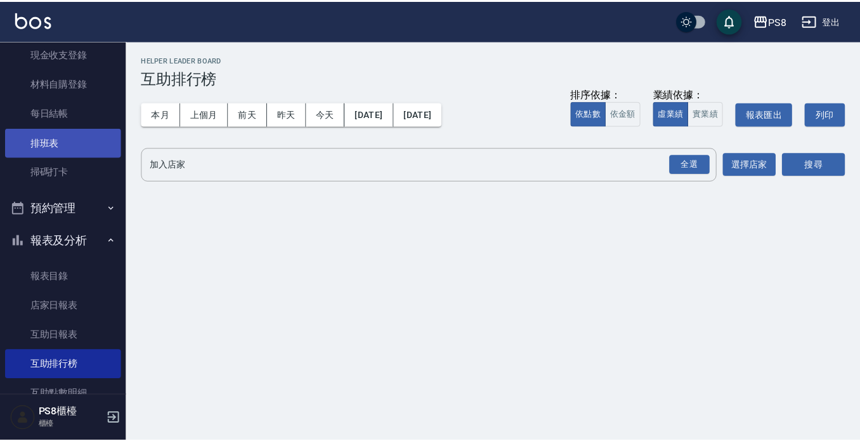
scroll to position [190, 0]
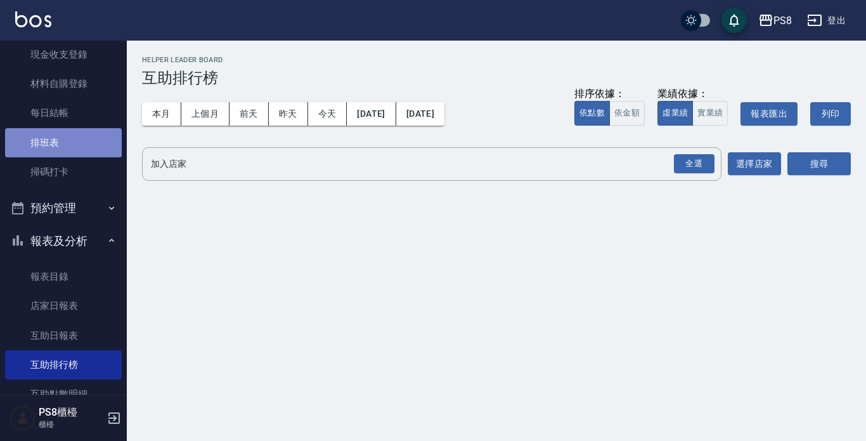
click at [66, 143] on link "排班表" at bounding box center [63, 142] width 117 height 29
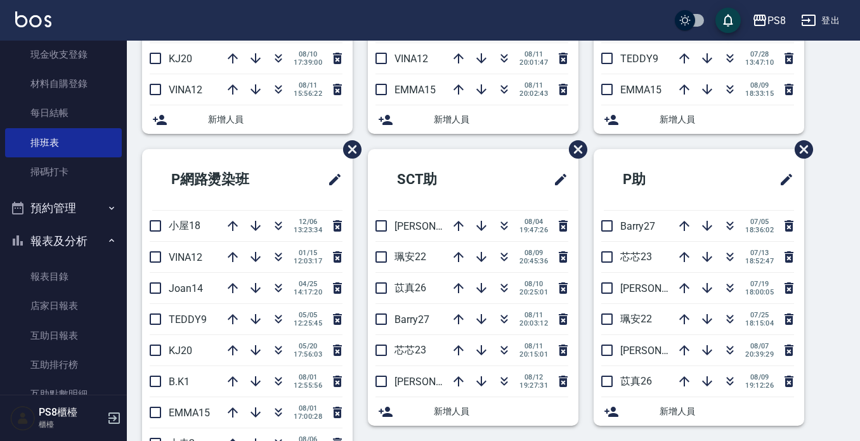
scroll to position [381, 0]
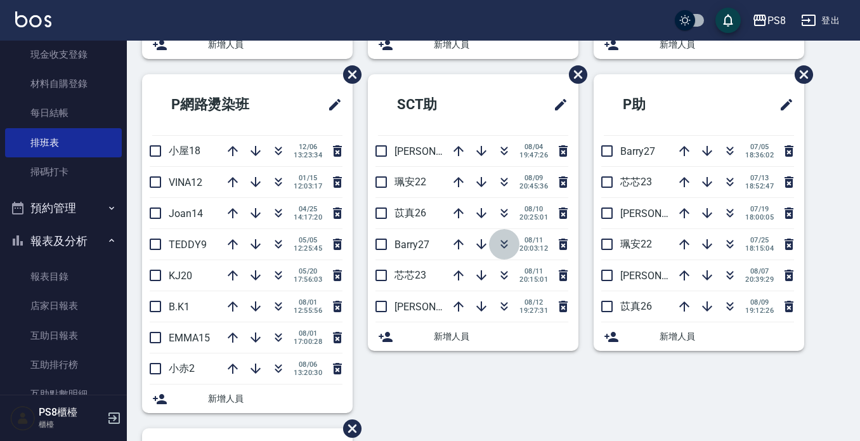
click at [504, 239] on icon "button" at bounding box center [504, 244] width 15 height 15
click at [501, 308] on icon "button" at bounding box center [504, 308] width 7 height 4
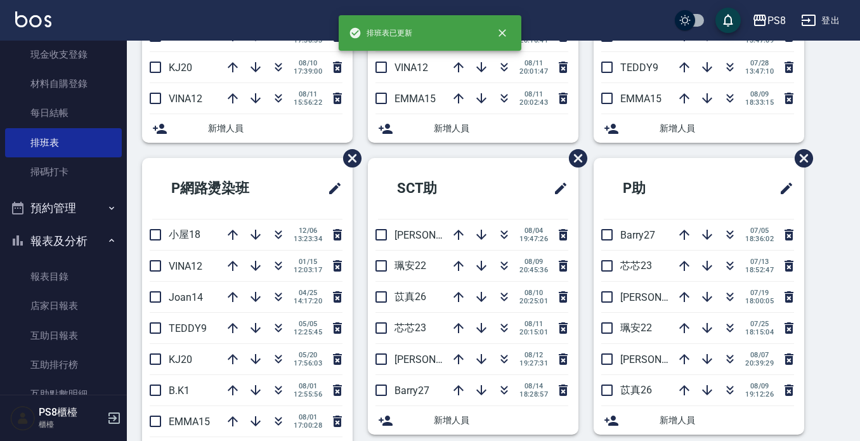
scroll to position [127, 0]
